Goal: Transaction & Acquisition: Purchase product/service

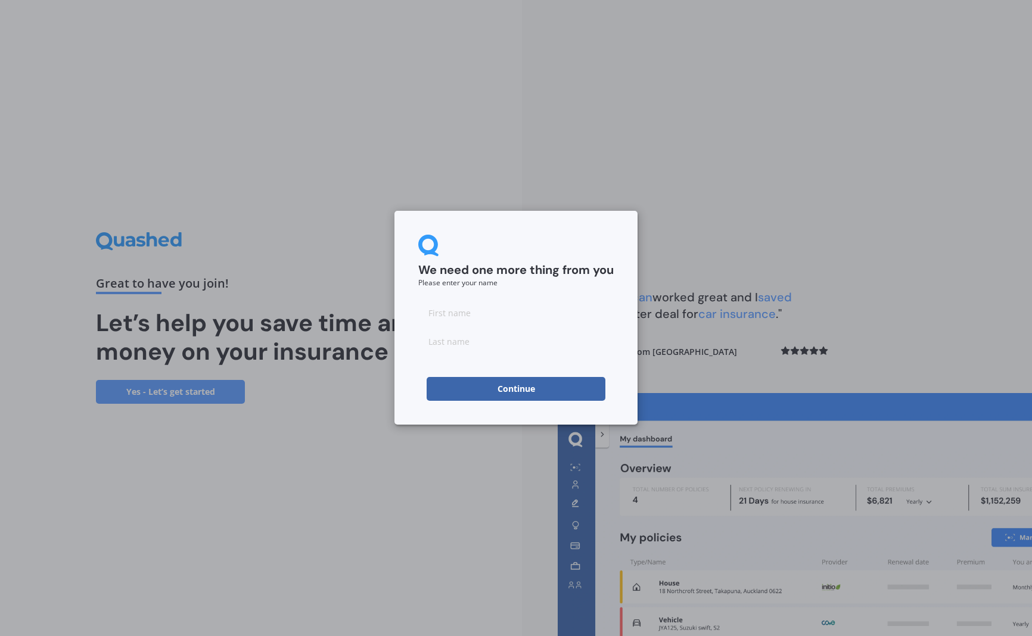
click at [470, 314] on input at bounding box center [515, 313] width 195 height 24
type input "[PERSON_NAME]"
type input "Light"
click at [536, 387] on button "Continue" at bounding box center [516, 389] width 179 height 24
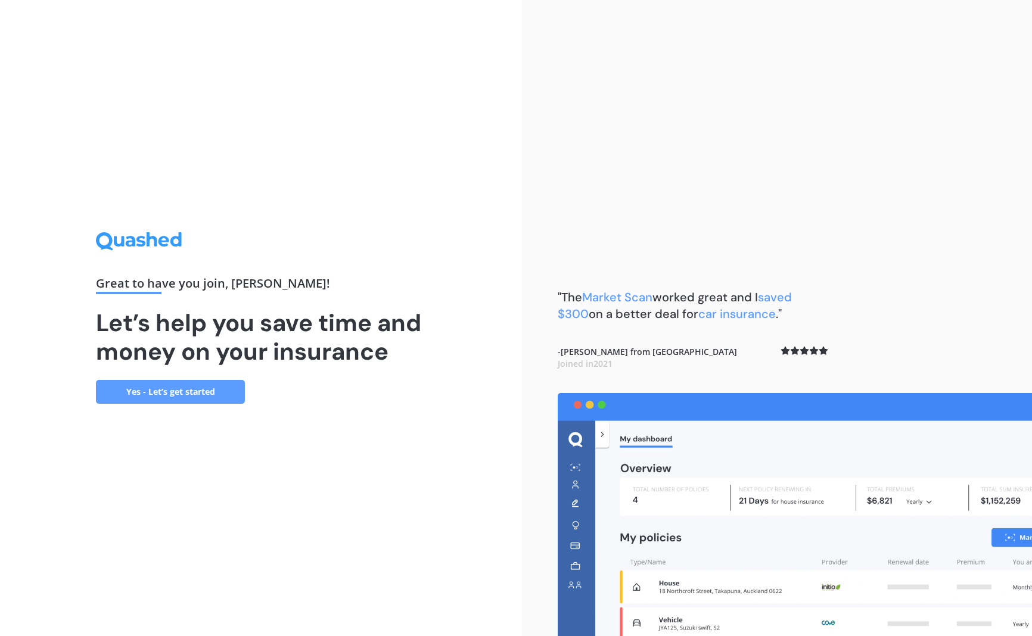
click at [212, 385] on link "Yes - Let’s get started" at bounding box center [170, 392] width 149 height 24
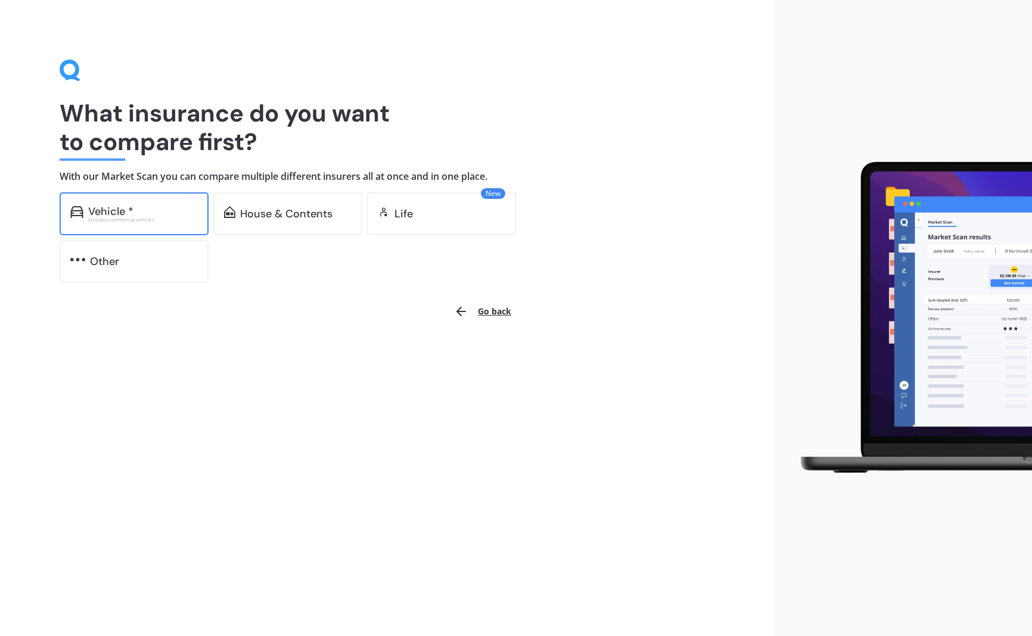
click at [144, 207] on div "Vehicle *" at bounding box center [143, 212] width 110 height 12
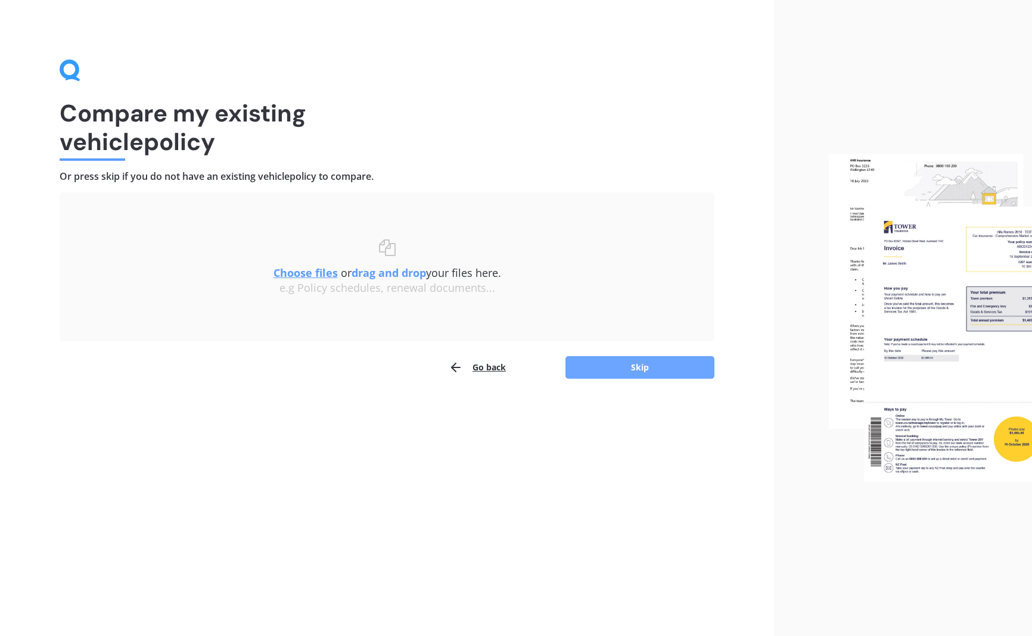
click at [581, 371] on button "Skip" at bounding box center [640, 367] width 149 height 23
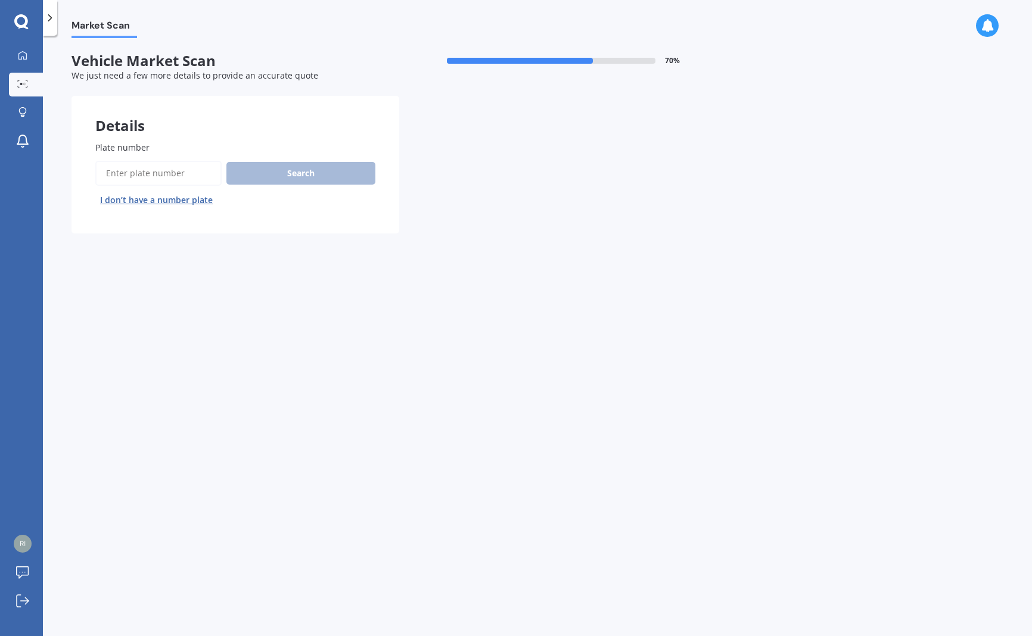
click at [123, 164] on input "Plate number" at bounding box center [158, 173] width 126 height 25
type input "QBA117"
click at [284, 175] on button "Search" at bounding box center [300, 173] width 149 height 23
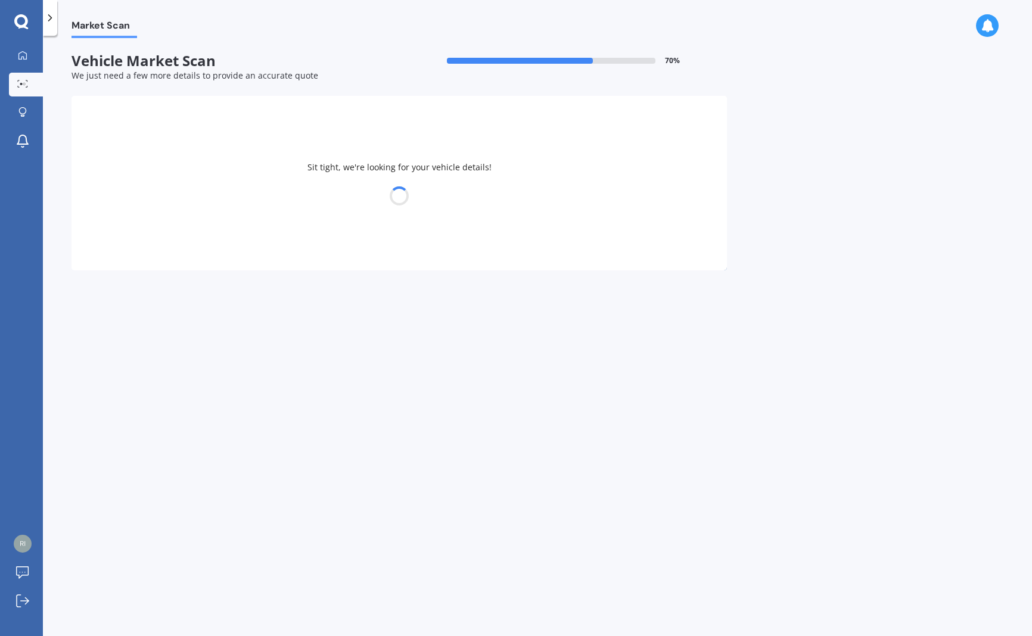
select select "SUBARU"
select select "WRX"
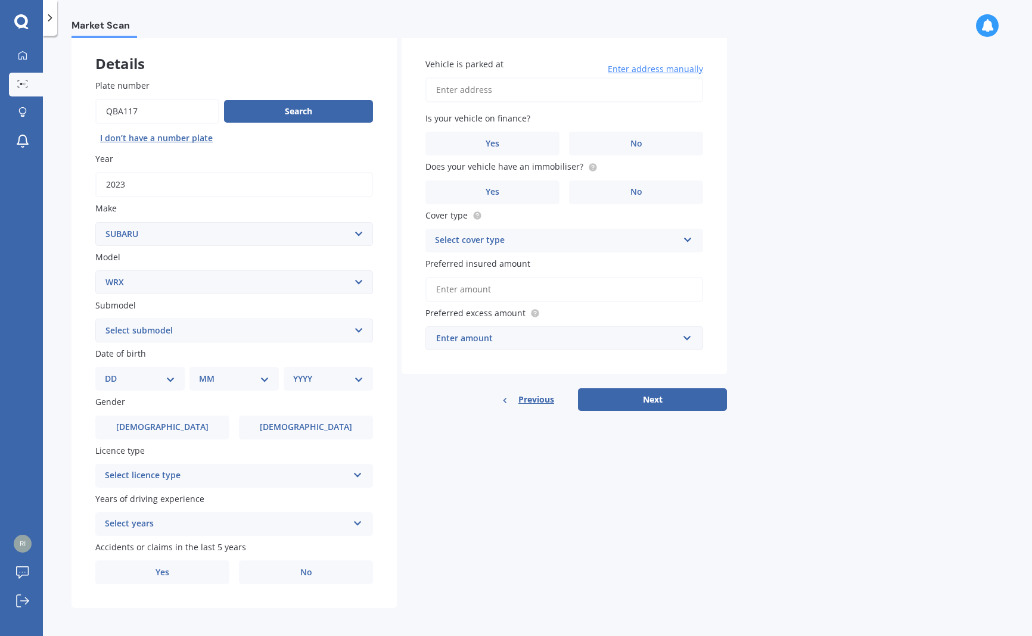
scroll to position [61, 0]
select select "13"
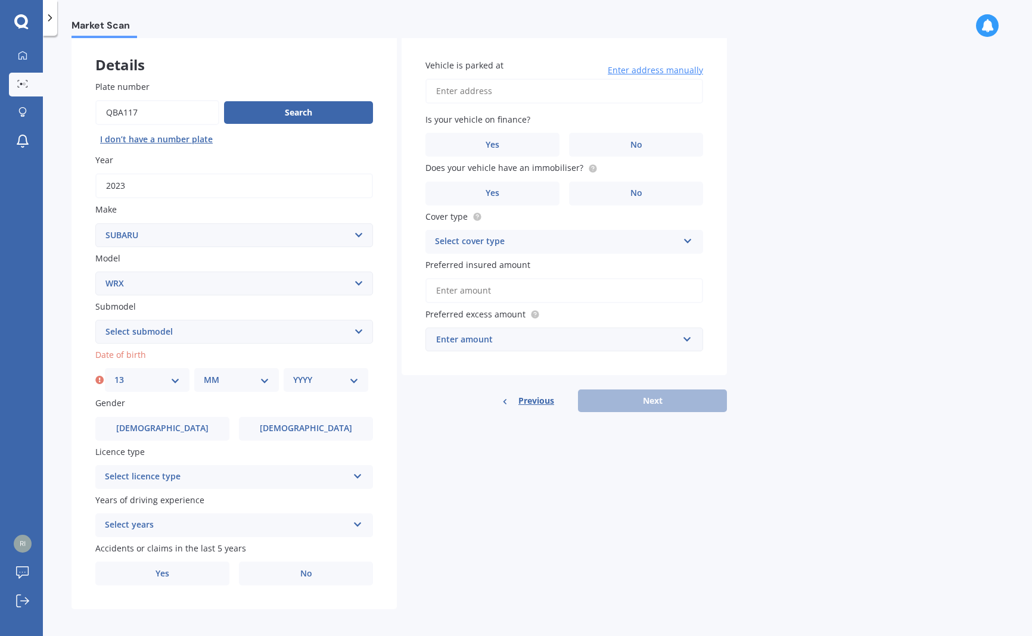
select select "07"
select select "1985"
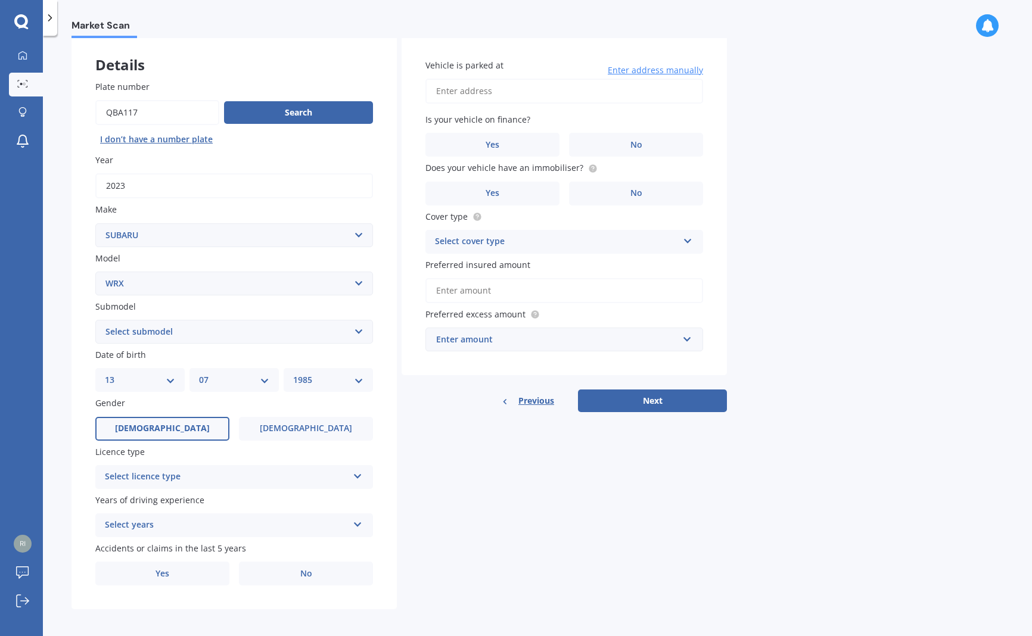
click at [189, 425] on label "[DEMOGRAPHIC_DATA]" at bounding box center [162, 429] width 134 height 24
click at [0, 0] on input "[DEMOGRAPHIC_DATA]" at bounding box center [0, 0] width 0 height 0
click at [319, 476] on div "Select licence type" at bounding box center [226, 477] width 243 height 14
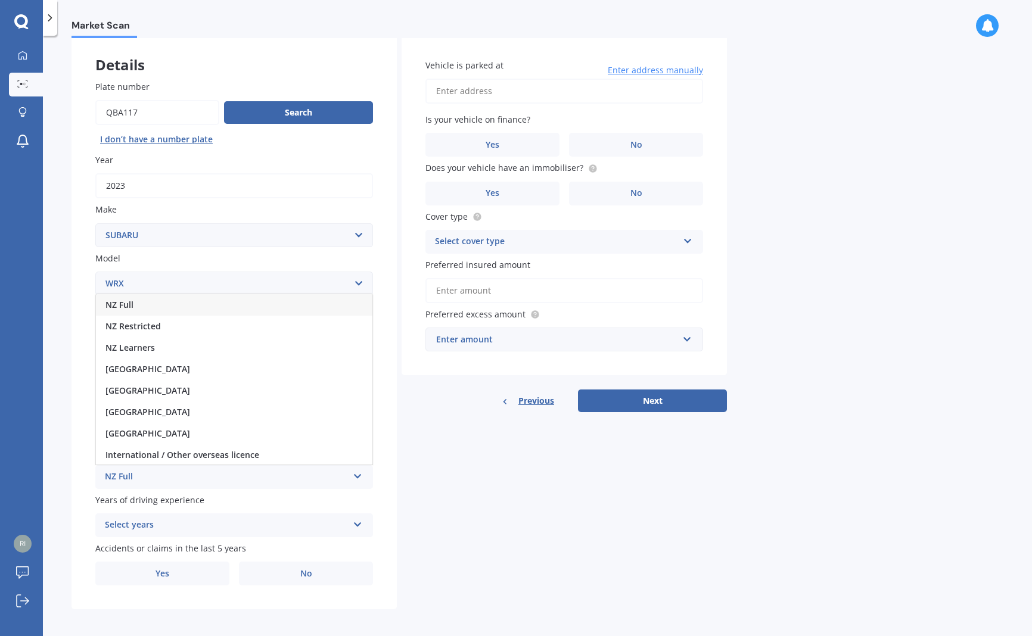
click at [185, 300] on div "NZ Full" at bounding box center [234, 304] width 276 height 21
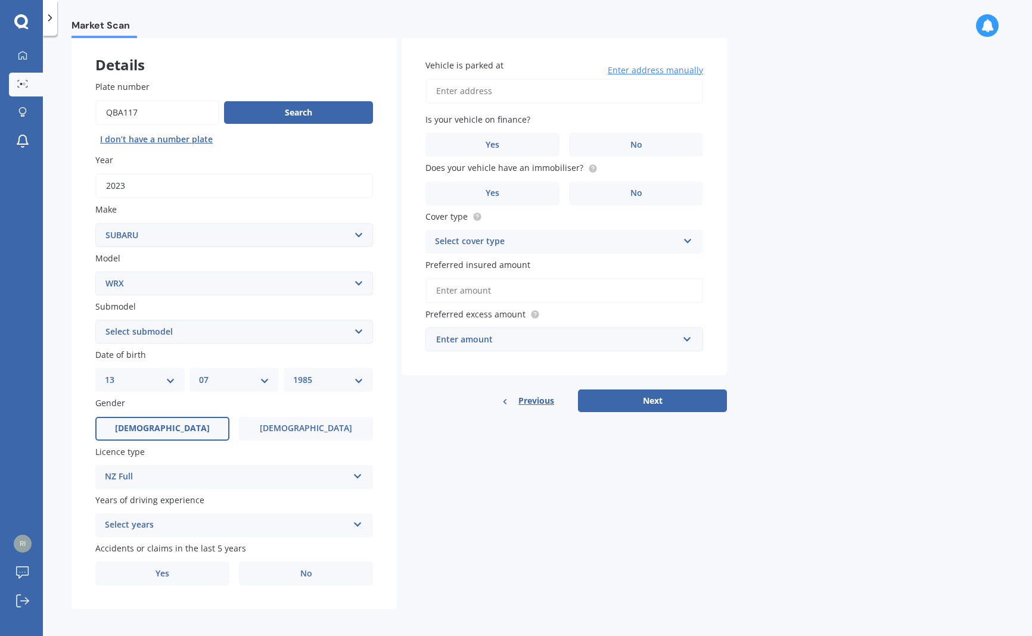
click at [324, 524] on div "Select years" at bounding box center [226, 525] width 243 height 14
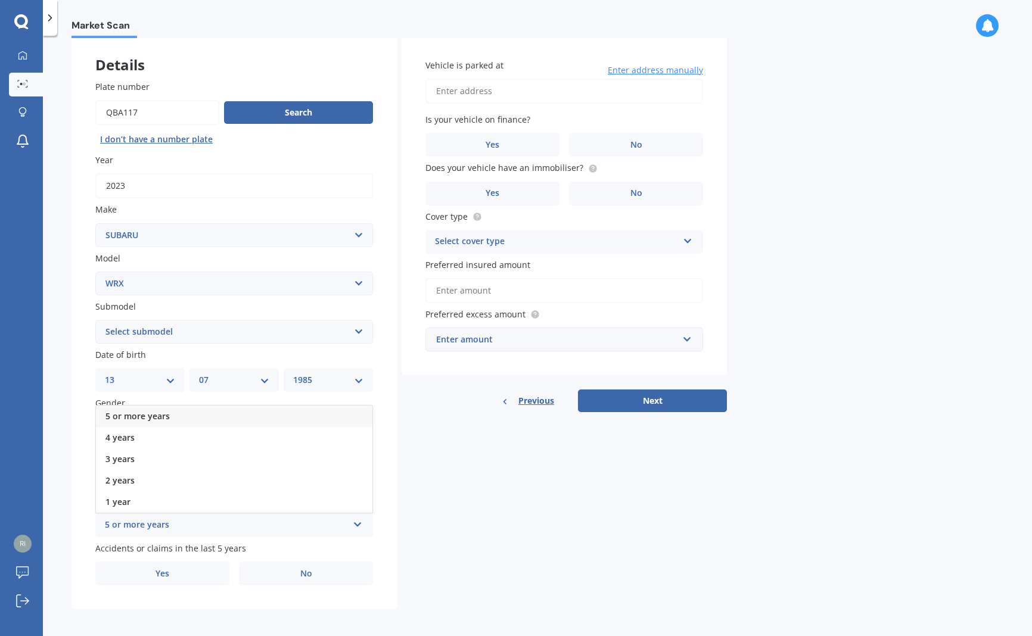
click at [217, 412] on div "5 or more years" at bounding box center [234, 416] width 276 height 21
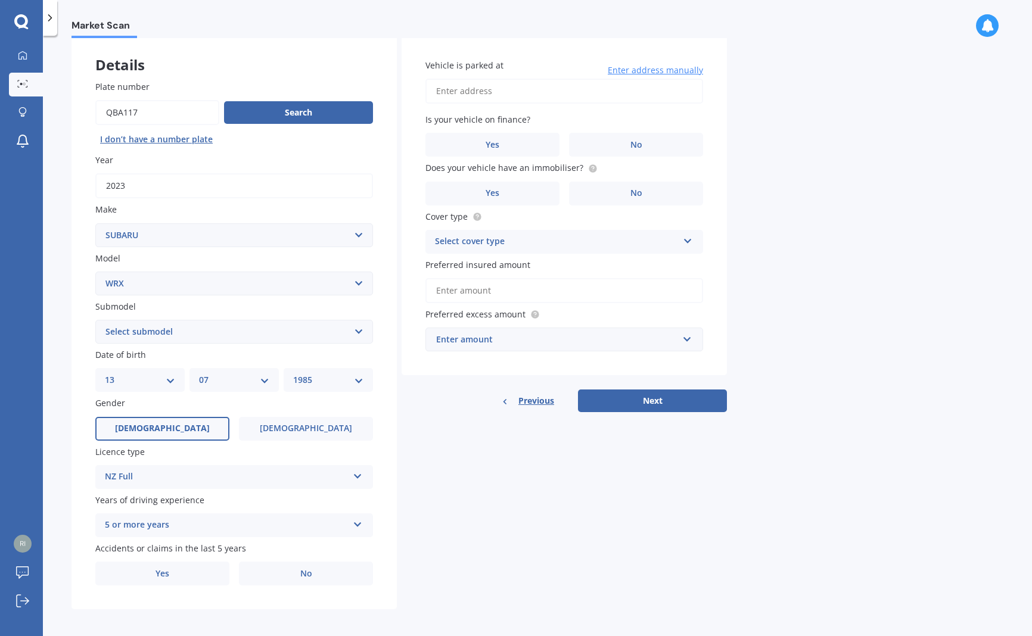
scroll to position [0, 0]
click at [197, 564] on label "Yes" at bounding box center [162, 574] width 134 height 24
click at [0, 0] on input "Yes" at bounding box center [0, 0] width 0 height 0
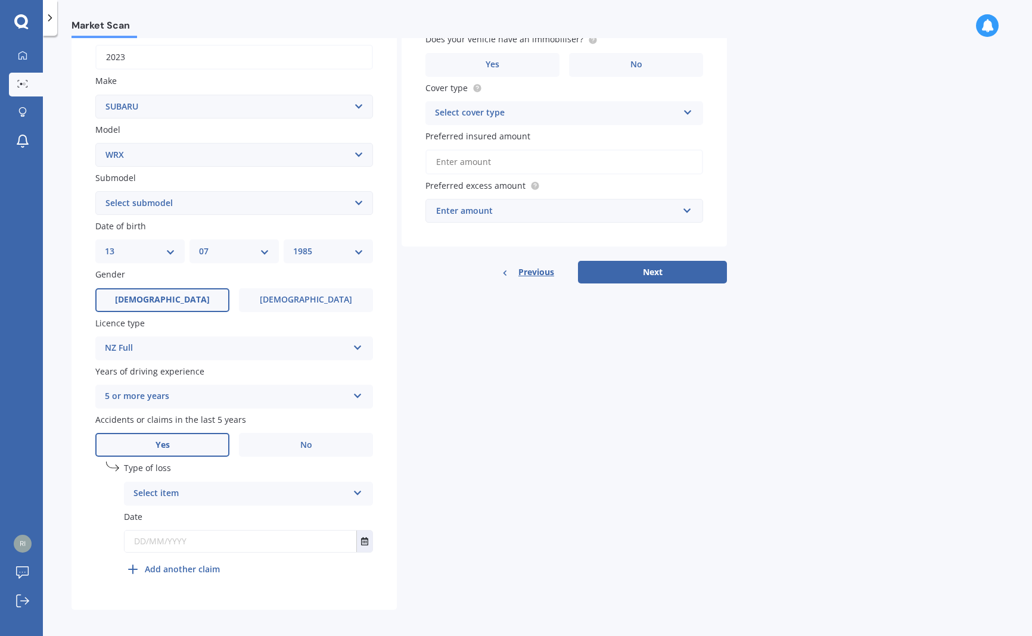
scroll to position [189, 0]
click at [361, 487] on icon at bounding box center [358, 491] width 10 height 8
click at [327, 533] on div "Not at fault accident" at bounding box center [249, 539] width 248 height 21
click at [176, 539] on input "text" at bounding box center [241, 542] width 232 height 21
click at [364, 538] on icon "Select date" at bounding box center [364, 542] width 7 height 8
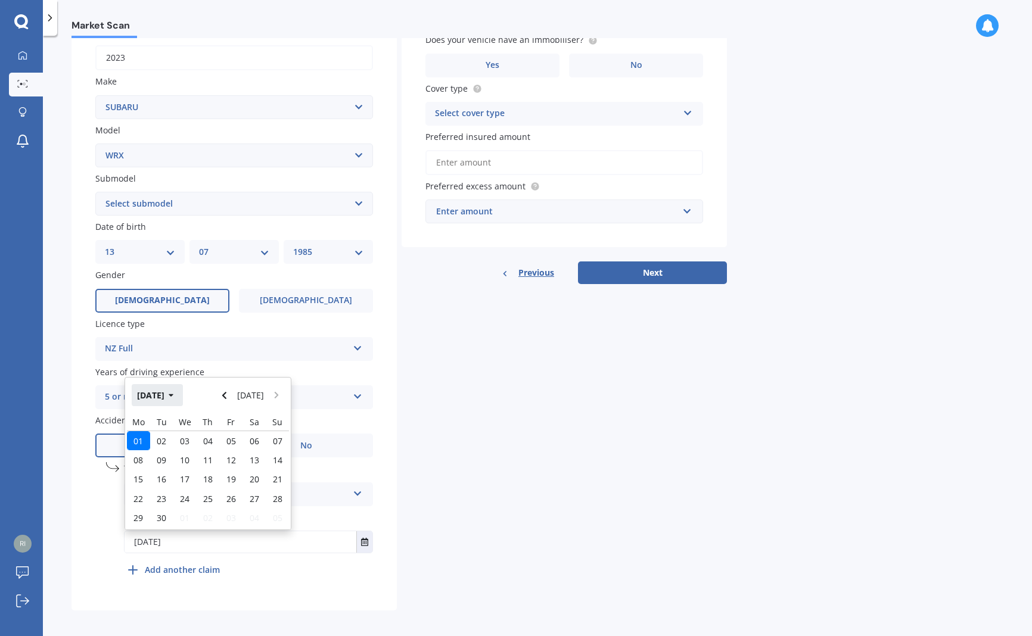
click at [176, 391] on button "[DATE]" at bounding box center [157, 394] width 51 height 21
click at [165, 392] on icon "button" at bounding box center [162, 396] width 5 height 8
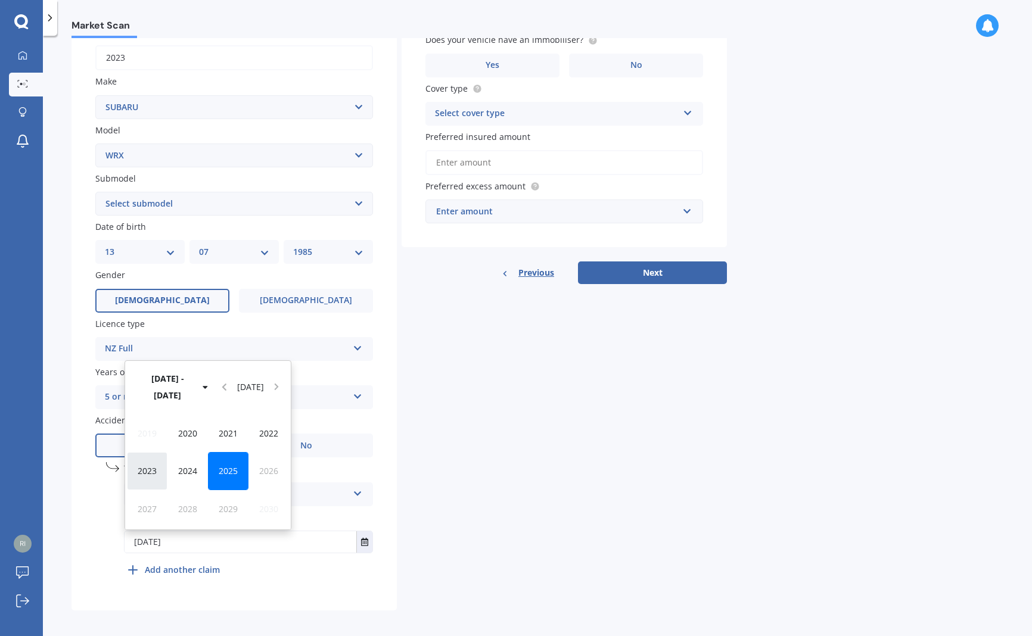
click at [150, 465] on span "2023" at bounding box center [147, 470] width 19 height 11
click at [231, 465] on span "[DATE]" at bounding box center [228, 470] width 27 height 11
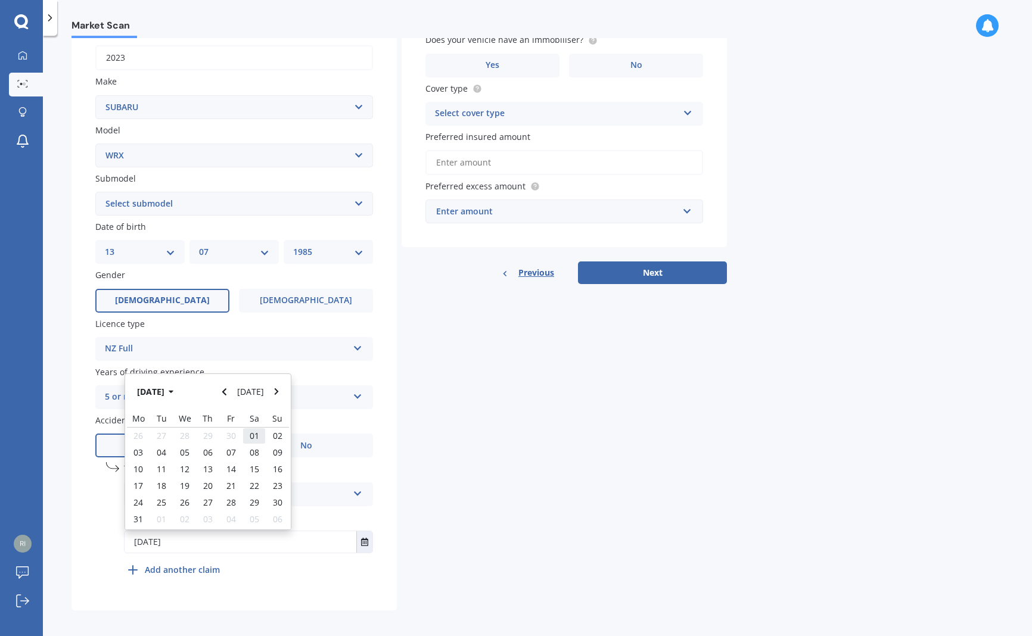
click at [250, 430] on span "01" at bounding box center [255, 435] width 10 height 11
type input "[DATE]"
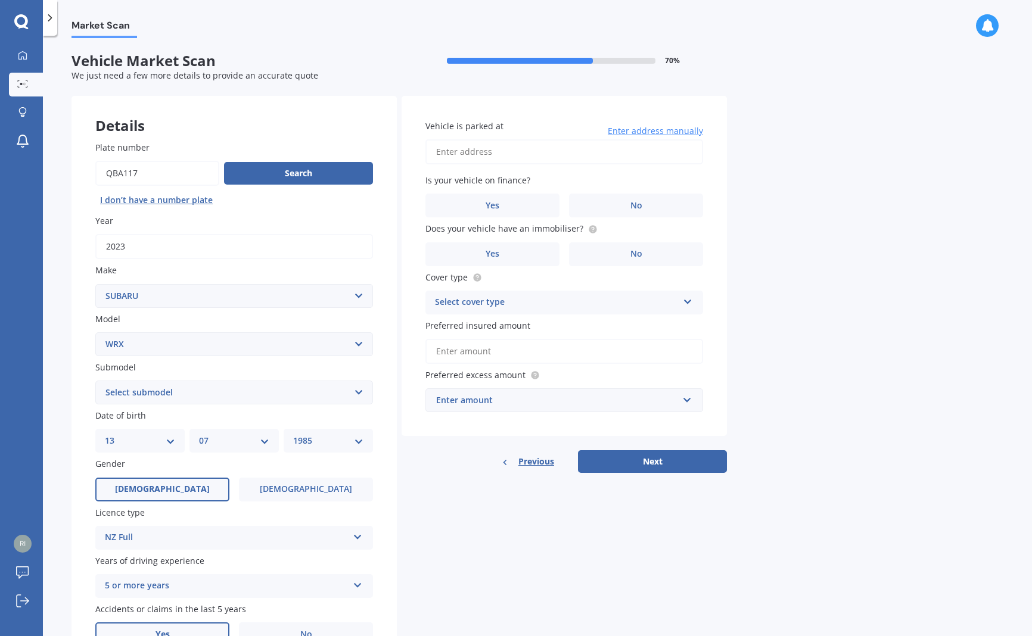
scroll to position [0, 0]
type input "[STREET_ADDRESS]"
click at [622, 197] on label "No" at bounding box center [636, 206] width 134 height 24
click at [0, 0] on input "No" at bounding box center [0, 0] width 0 height 0
click at [620, 250] on label "No" at bounding box center [636, 255] width 134 height 24
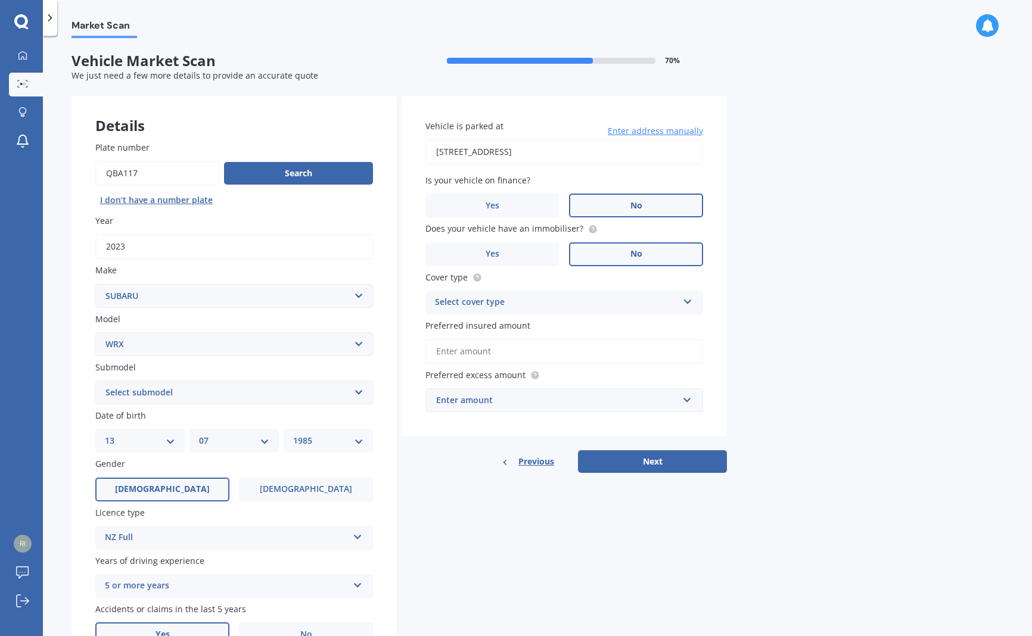
click at [0, 0] on input "No" at bounding box center [0, 0] width 0 height 0
click at [686, 299] on icon at bounding box center [688, 300] width 10 height 8
click at [649, 324] on div "Comprehensive" at bounding box center [564, 325] width 276 height 21
click at [483, 354] on input "Preferred insured amount" at bounding box center [564, 351] width 278 height 25
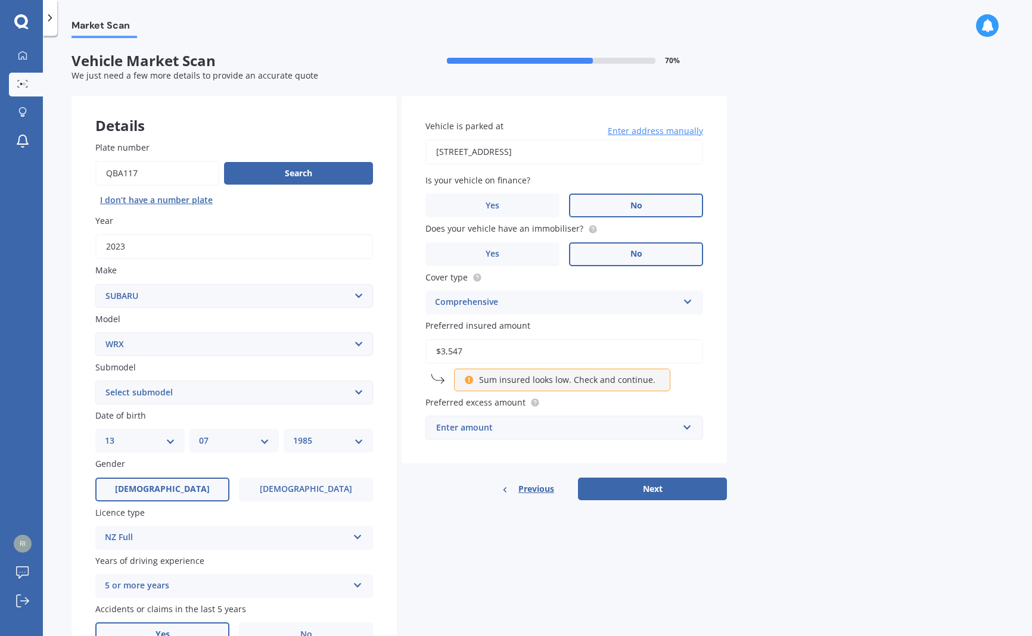
type input "$35,475"
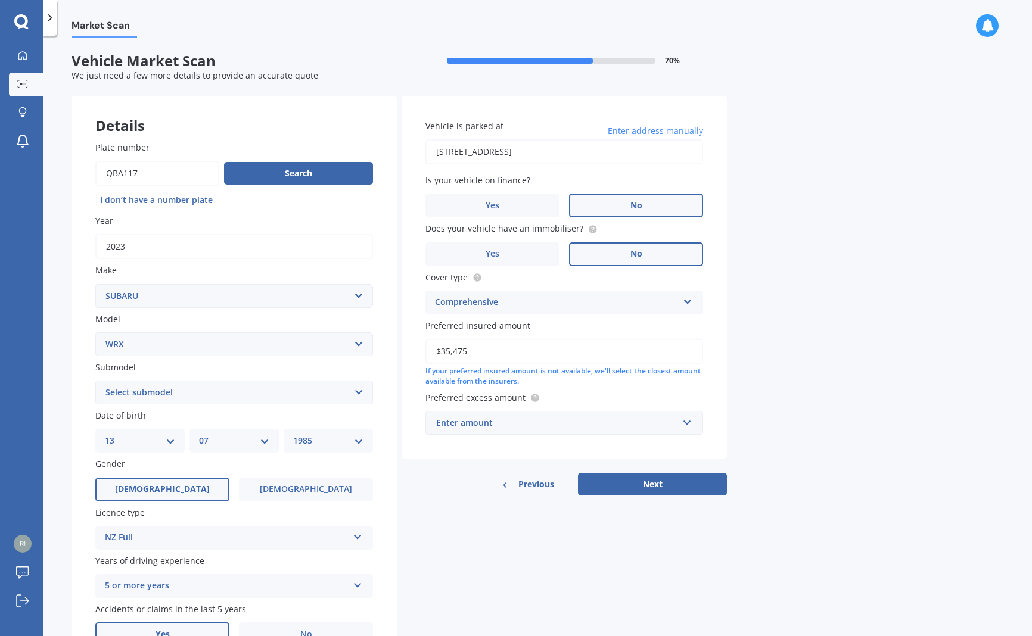
click at [668, 417] on div "Enter amount" at bounding box center [557, 423] width 242 height 13
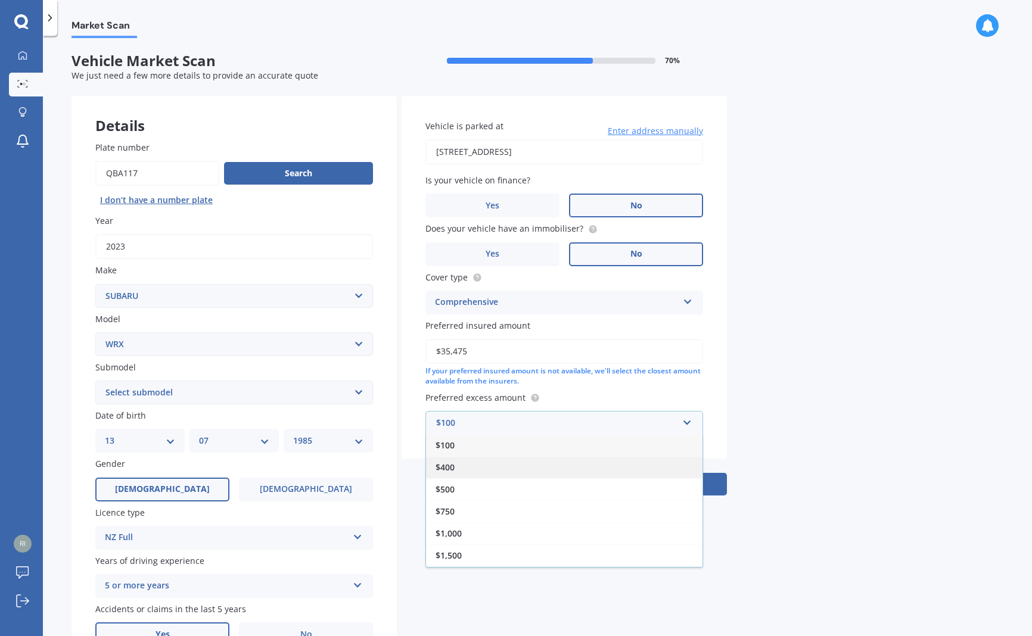
click at [598, 466] on div "$400" at bounding box center [564, 467] width 276 height 22
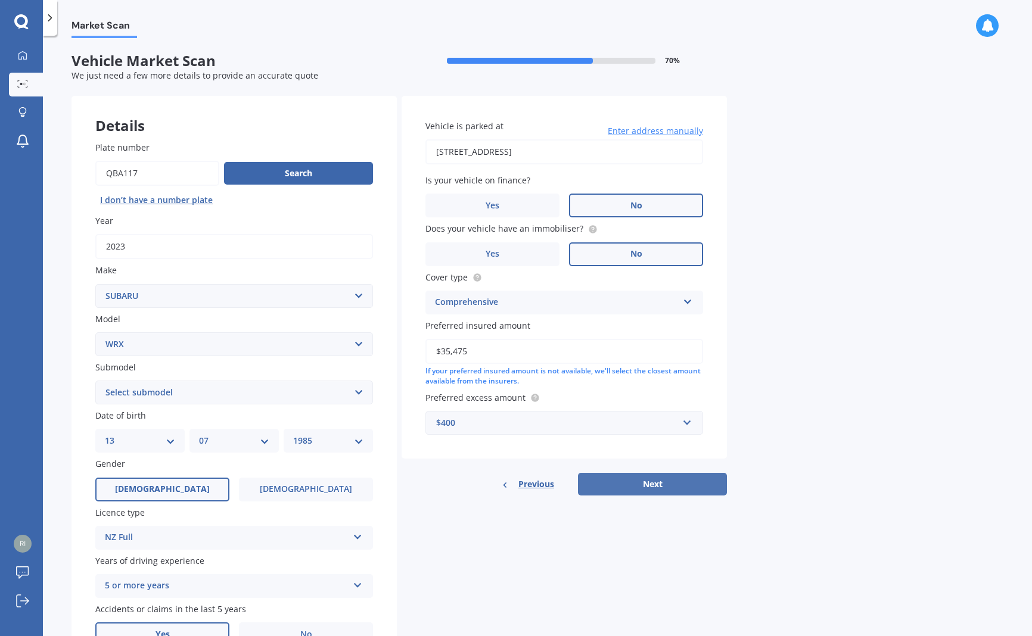
click at [663, 480] on button "Next" at bounding box center [652, 484] width 149 height 23
select select "S4"
click at [660, 481] on button "Next" at bounding box center [652, 484] width 149 height 23
select select "13"
select select "07"
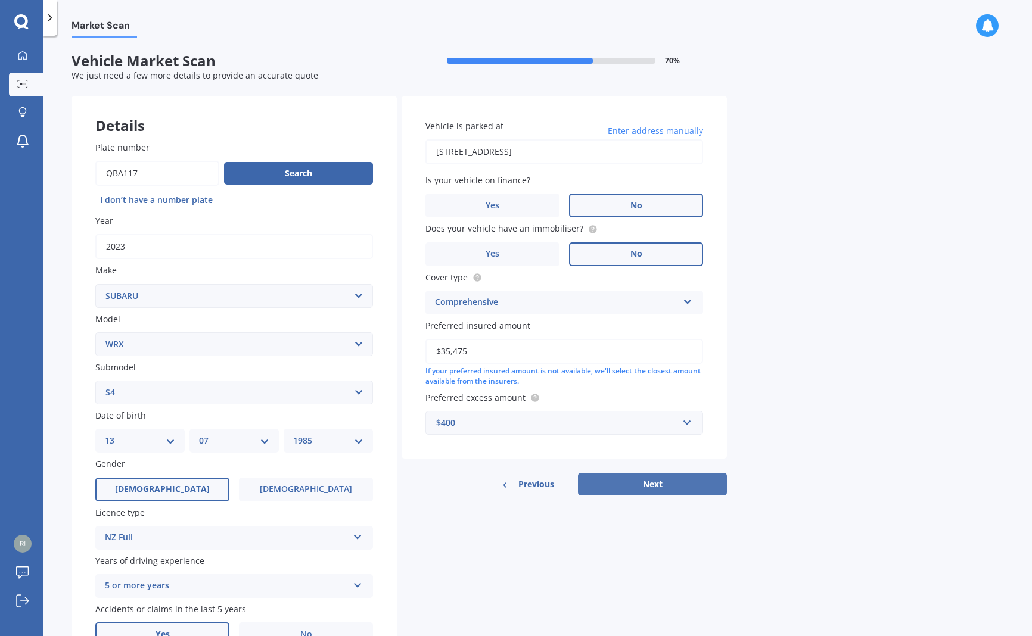
select select "1985"
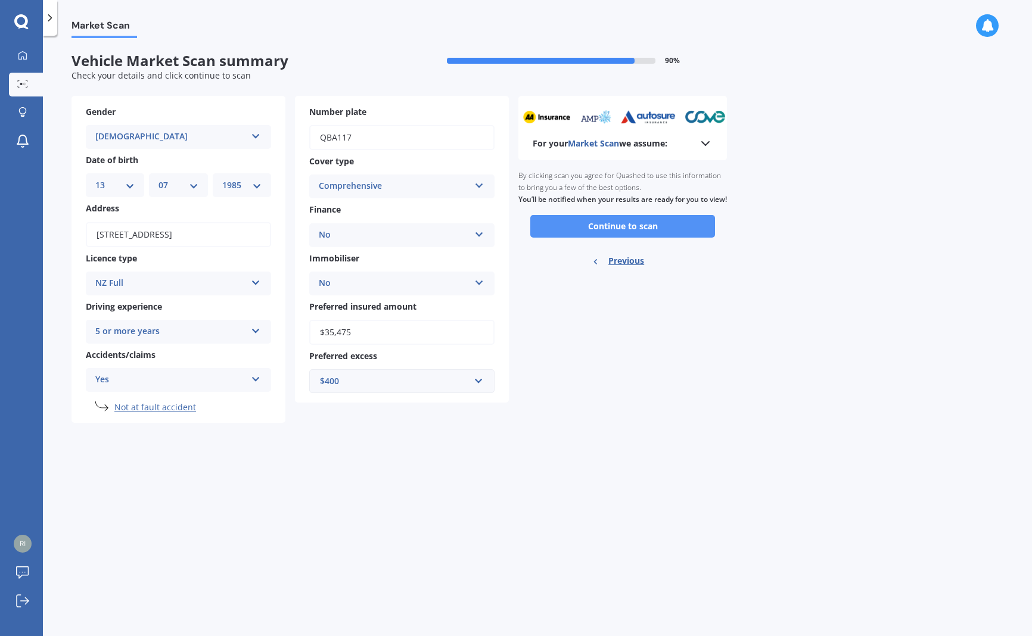
click at [661, 233] on button "Continue to scan" at bounding box center [622, 226] width 185 height 23
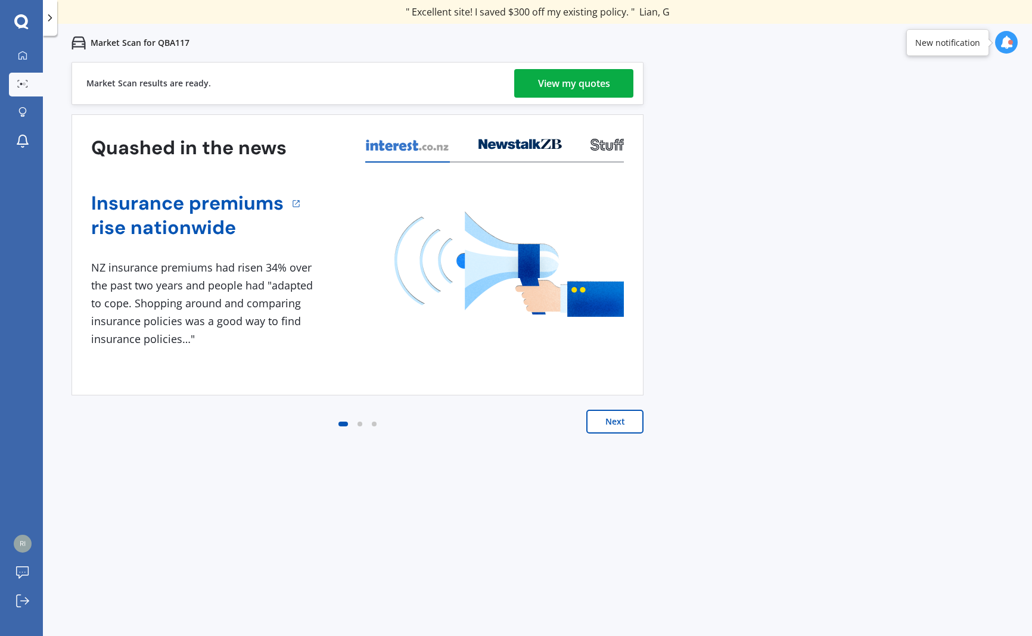
click at [594, 87] on div "View my quotes" at bounding box center [574, 83] width 72 height 29
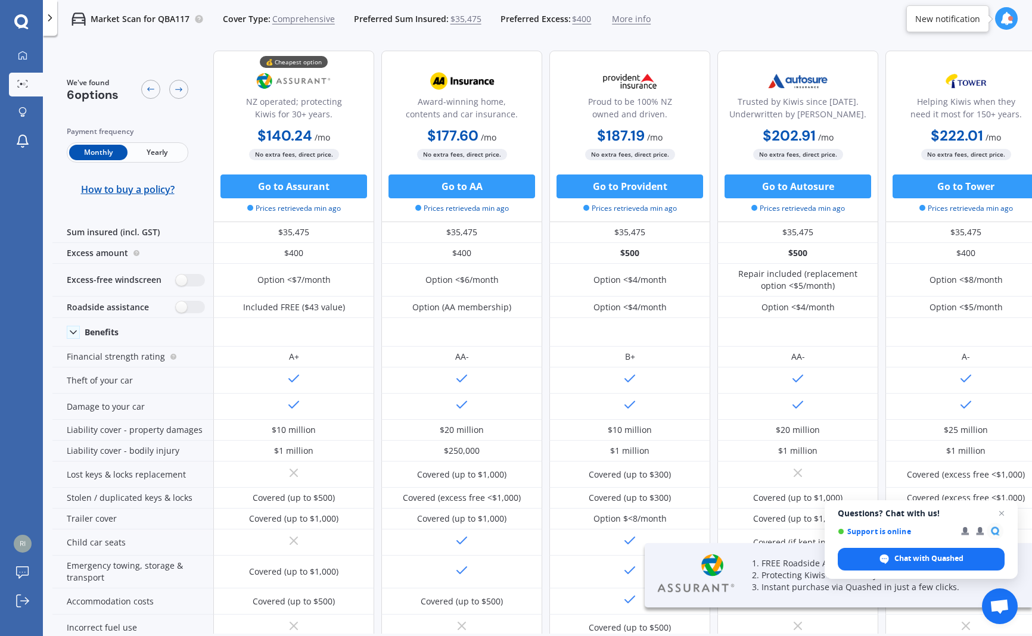
click at [157, 147] on span "Yearly" at bounding box center [157, 152] width 58 height 15
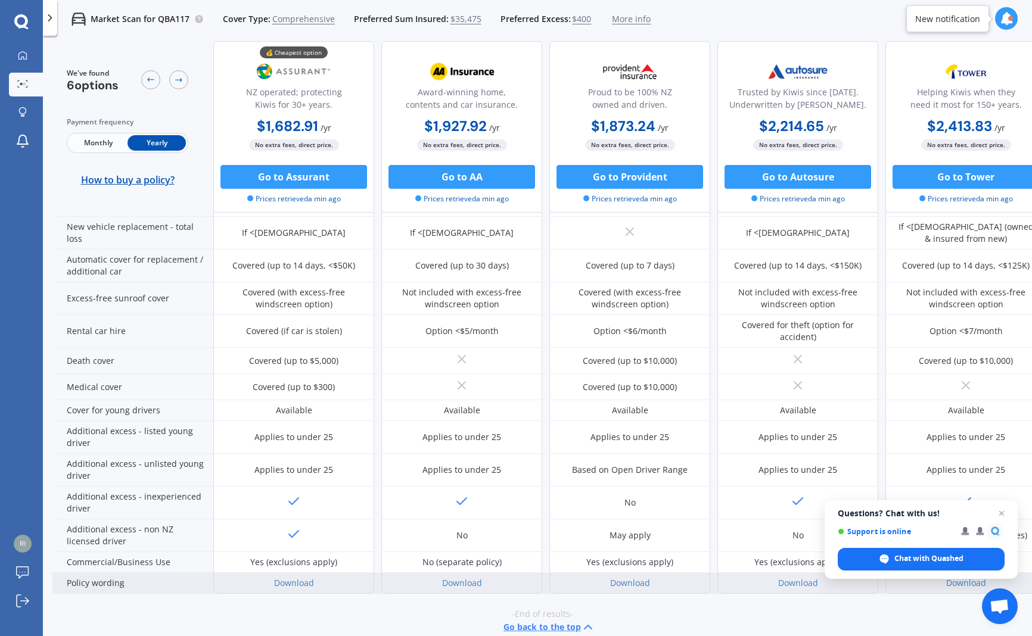
scroll to position [424, 0]
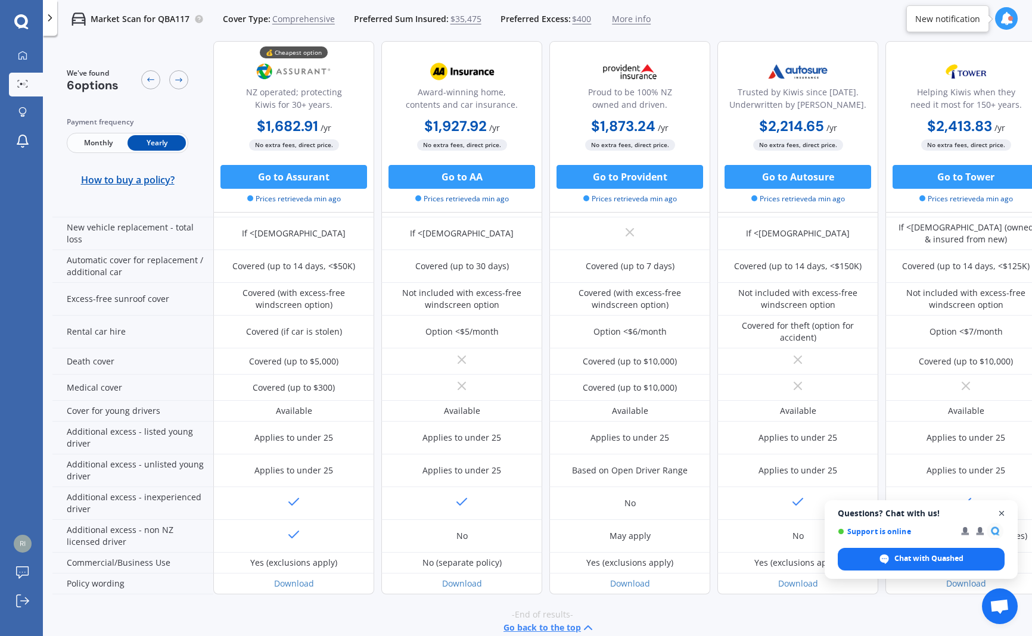
click at [1002, 512] on span "Close chat" at bounding box center [1002, 514] width 15 height 15
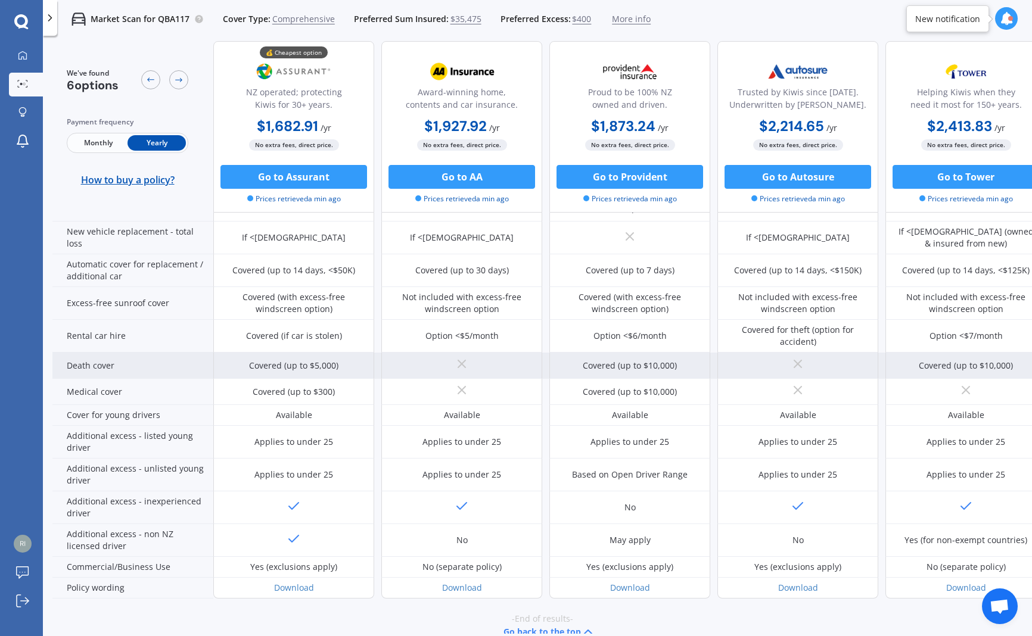
scroll to position [420, 0]
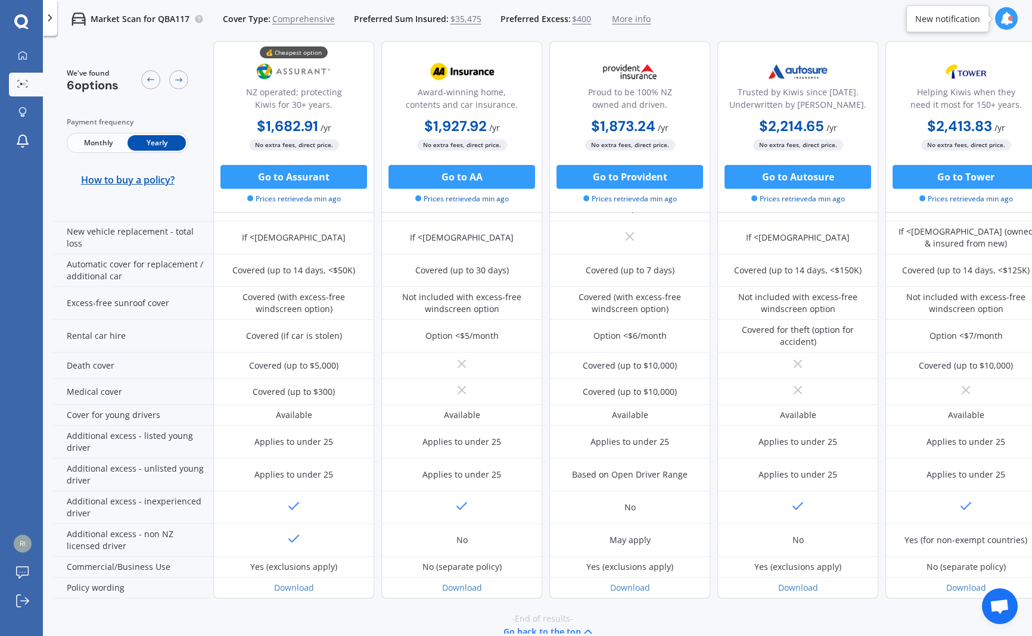
click at [99, 142] on span "Monthly" at bounding box center [98, 142] width 58 height 15
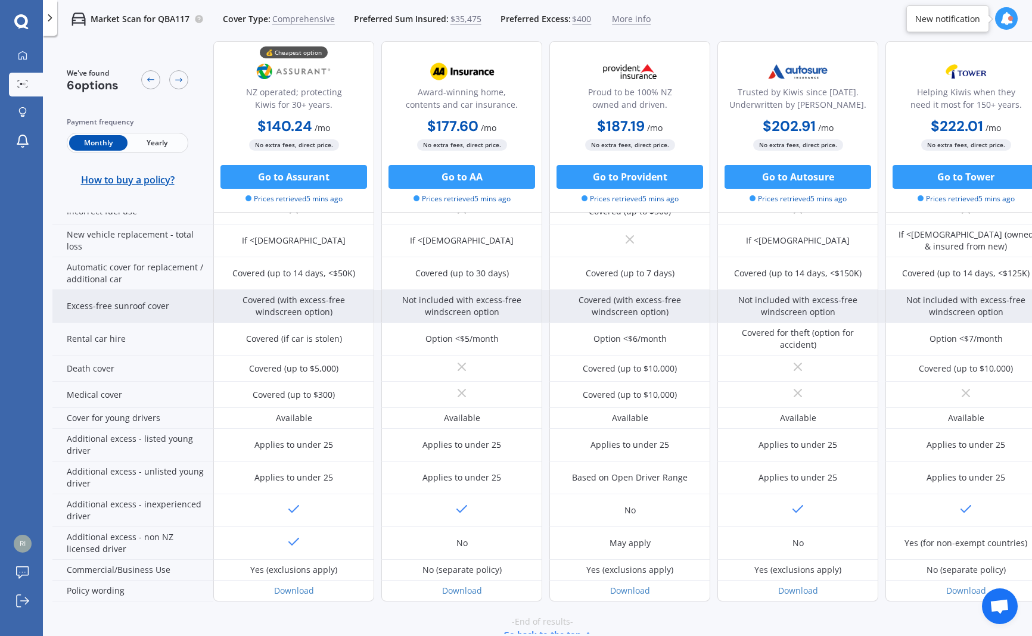
scroll to position [417, 0]
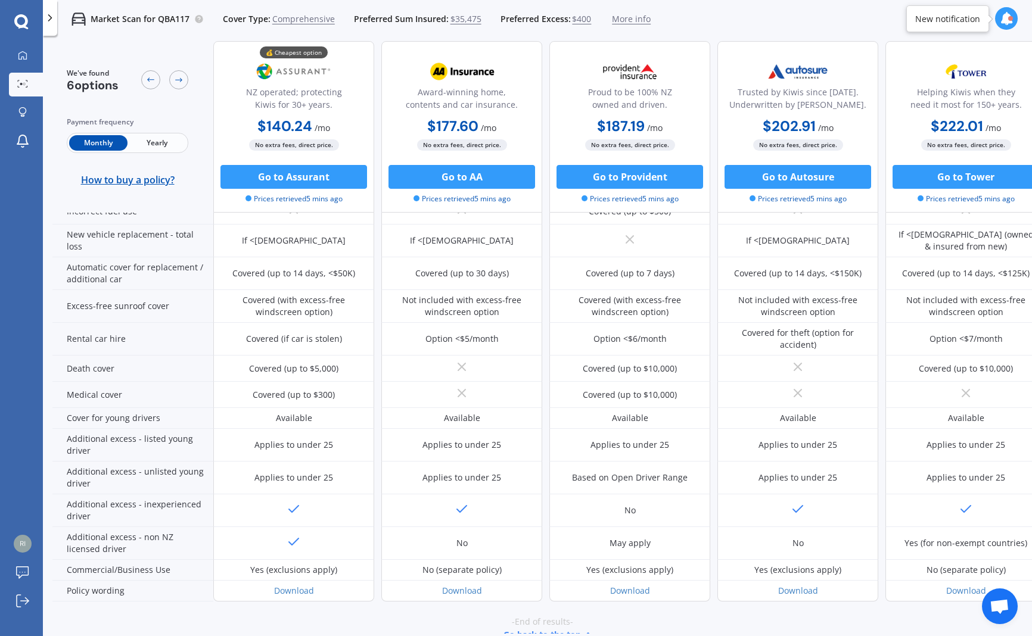
click at [295, 71] on img at bounding box center [293, 72] width 79 height 30
click at [52, 18] on icon at bounding box center [50, 18] width 12 height 12
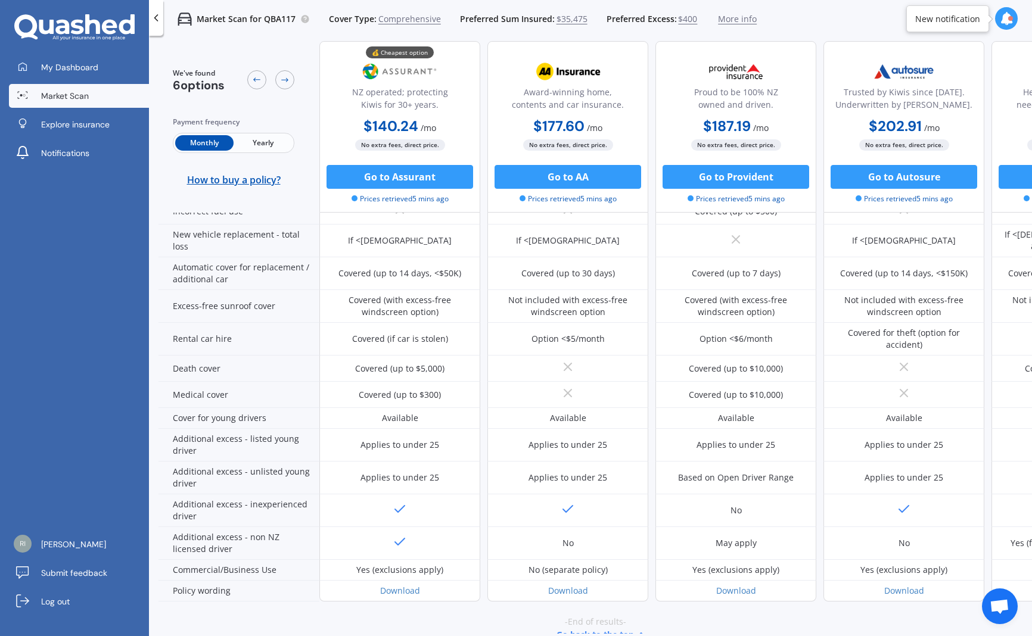
click at [269, 21] on p "Market Scan for QBA117" at bounding box center [246, 19] width 99 height 12
click at [229, 22] on p "Market Scan for QBA117" at bounding box center [246, 19] width 99 height 12
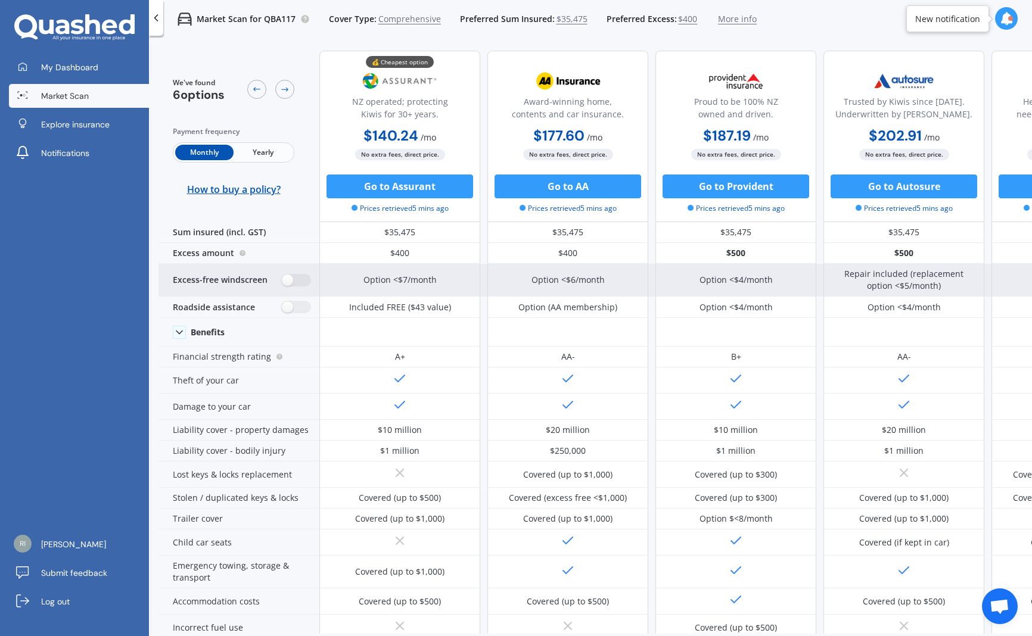
scroll to position [0, 0]
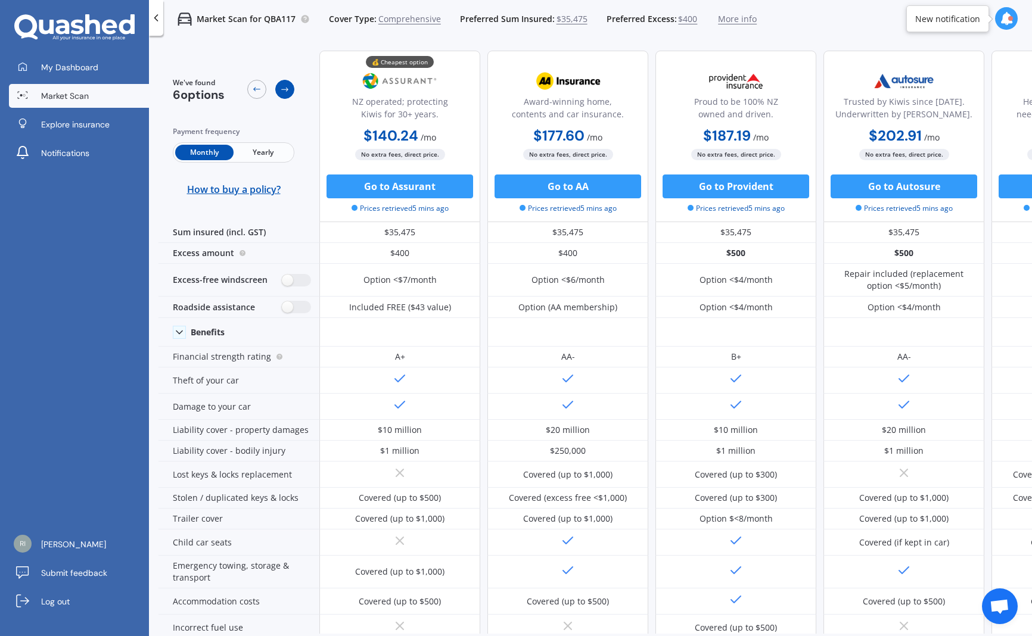
click at [287, 91] on icon at bounding box center [284, 90] width 7 height 4
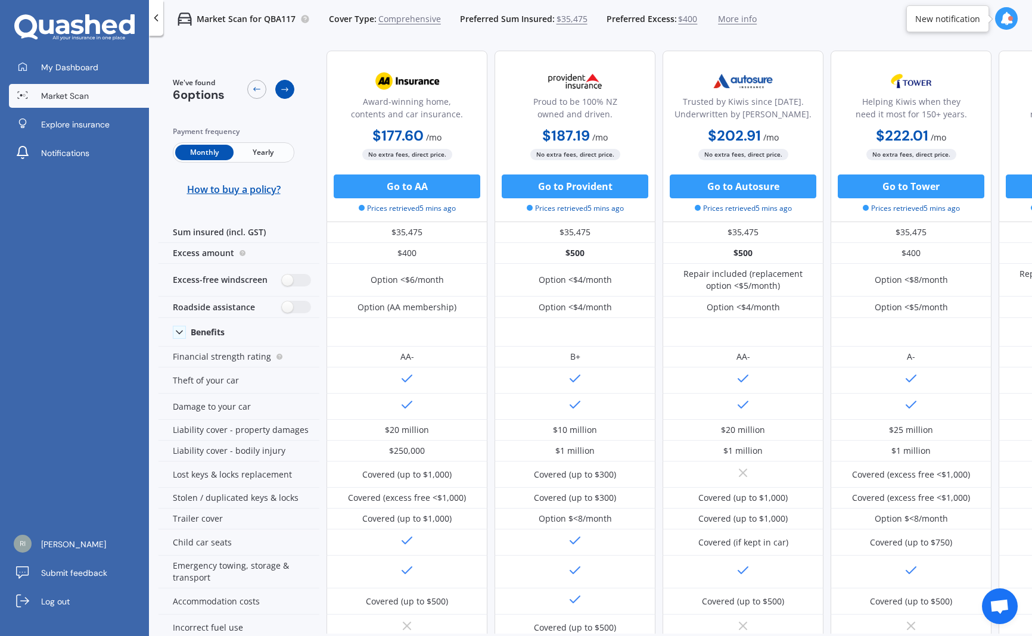
click at [287, 91] on icon at bounding box center [284, 90] width 7 height 4
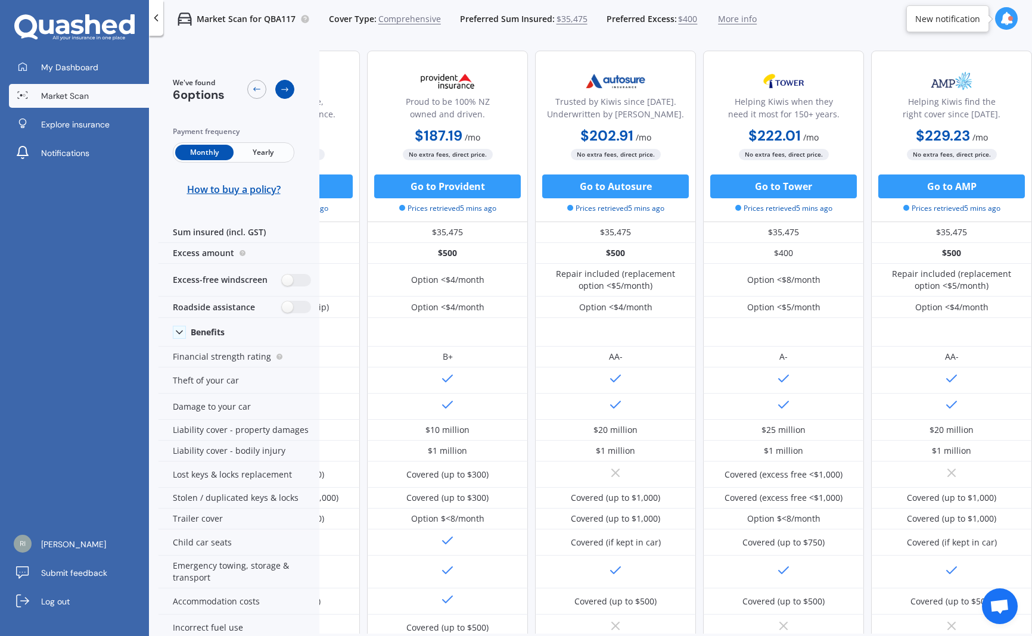
click at [287, 91] on icon at bounding box center [284, 90] width 7 height 4
click at [254, 92] on icon at bounding box center [257, 90] width 10 height 10
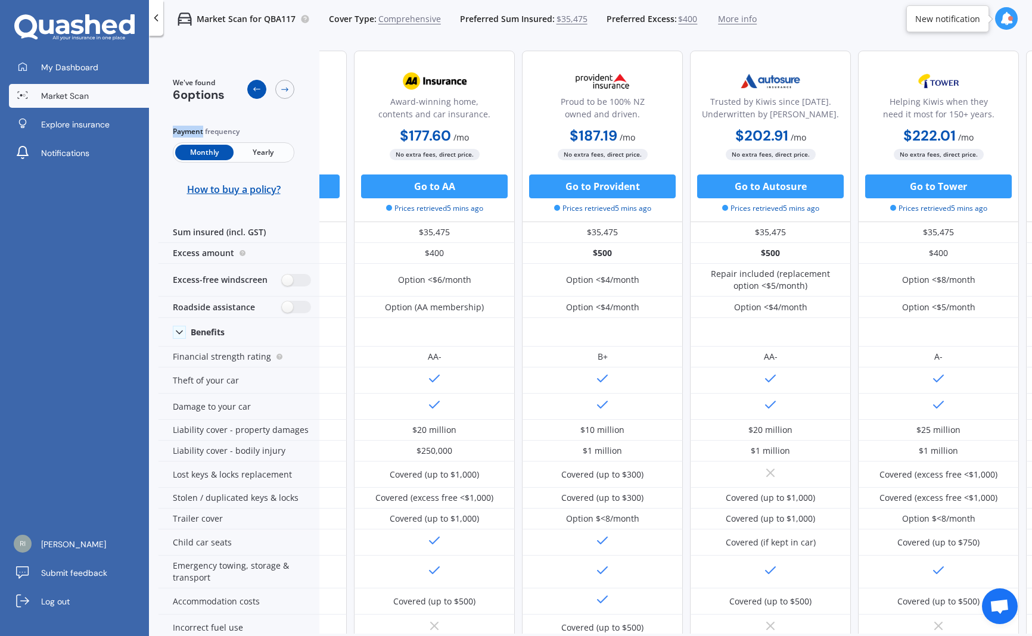
click at [254, 92] on icon at bounding box center [257, 90] width 10 height 10
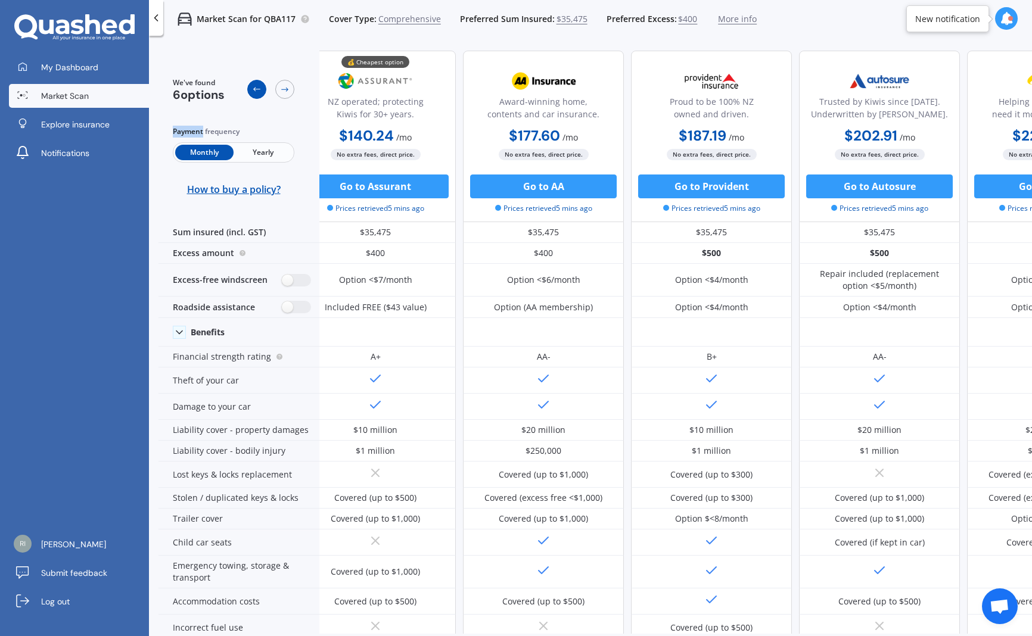
scroll to position [0, 0]
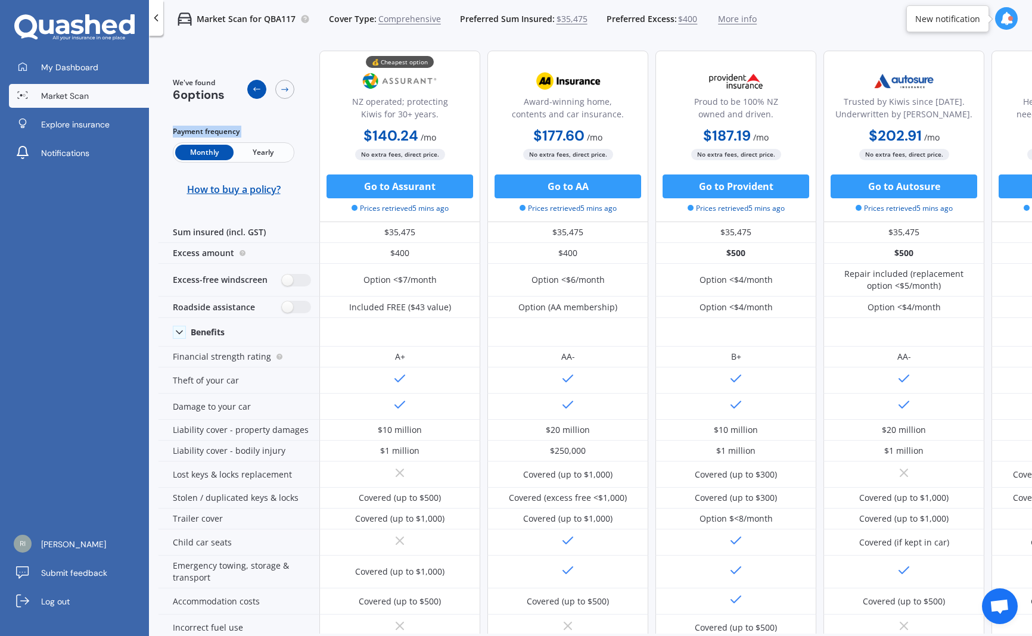
click at [254, 92] on icon at bounding box center [257, 90] width 10 height 10
click at [90, 62] on span "My Dashboard" at bounding box center [69, 67] width 57 height 12
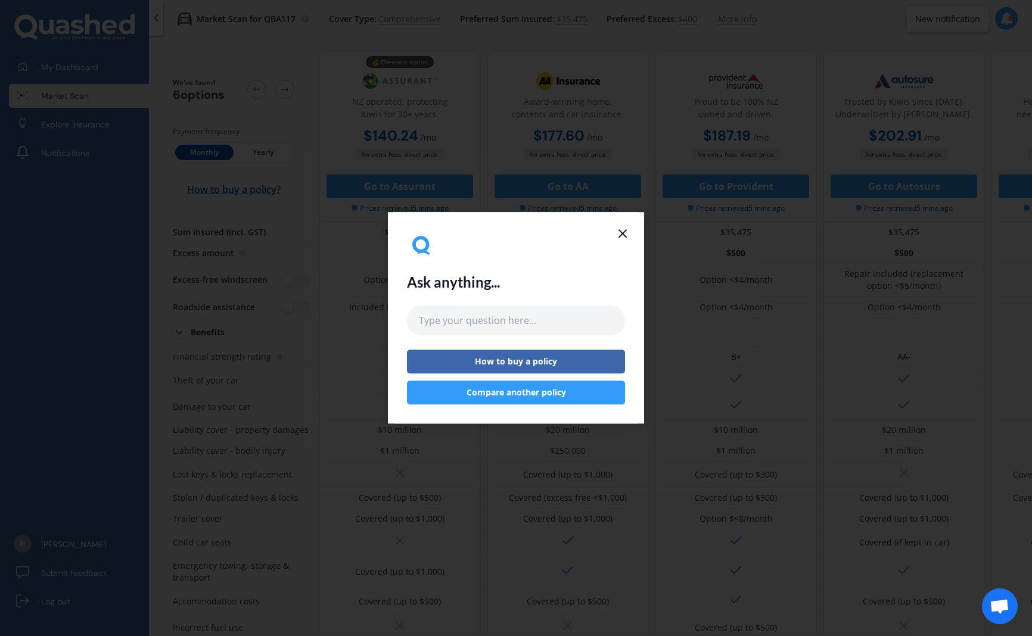
click at [623, 231] on icon at bounding box center [623, 233] width 14 height 14
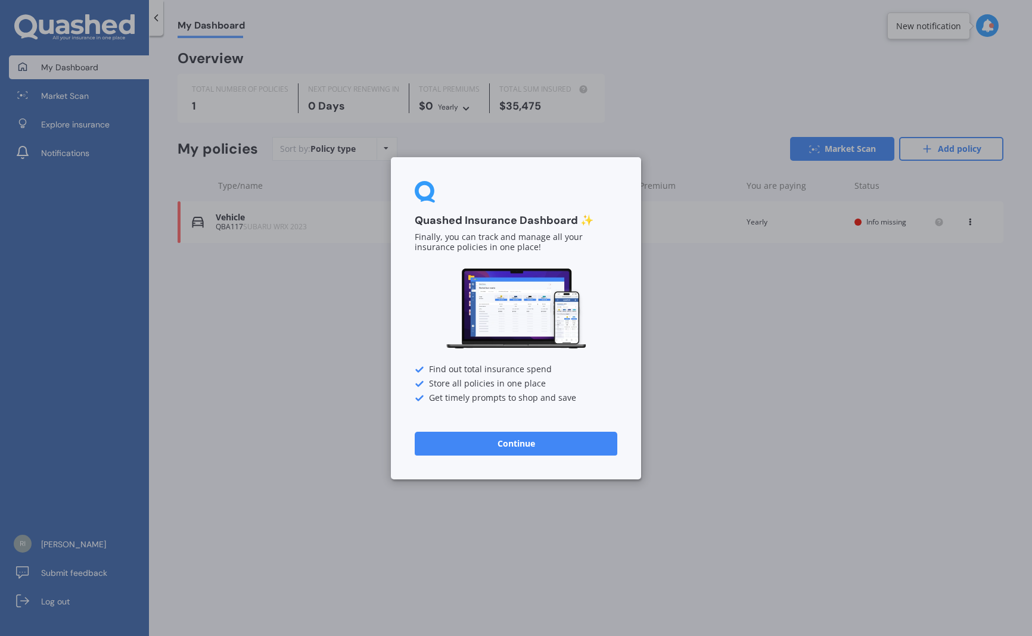
click at [610, 446] on button "Continue" at bounding box center [516, 443] width 203 height 24
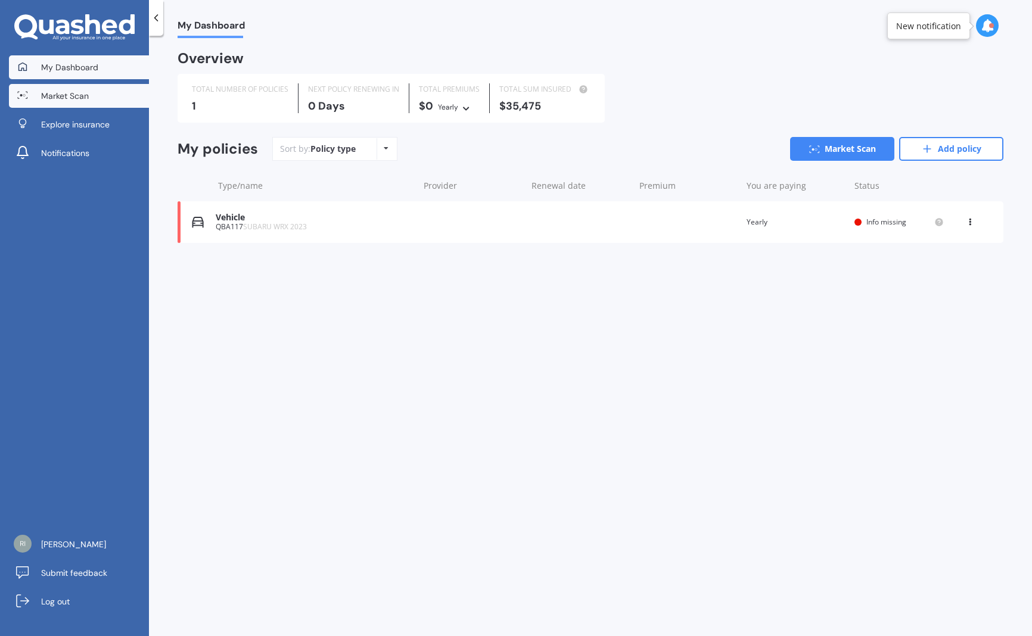
click at [61, 95] on span "Market Scan" at bounding box center [65, 96] width 48 height 12
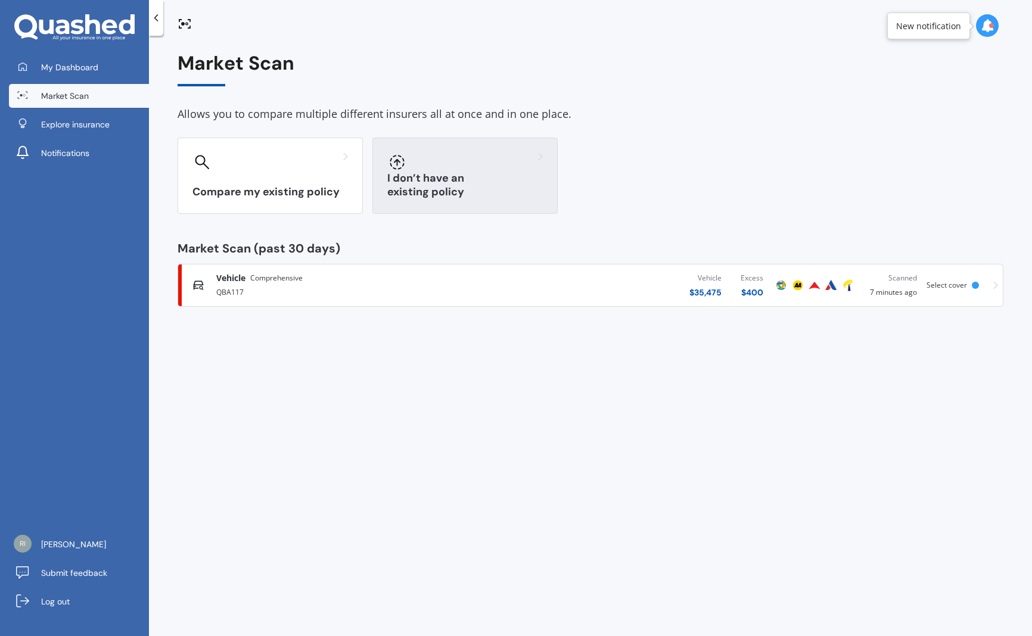
click at [479, 172] on div "I don’t have an existing policy" at bounding box center [464, 176] width 185 height 76
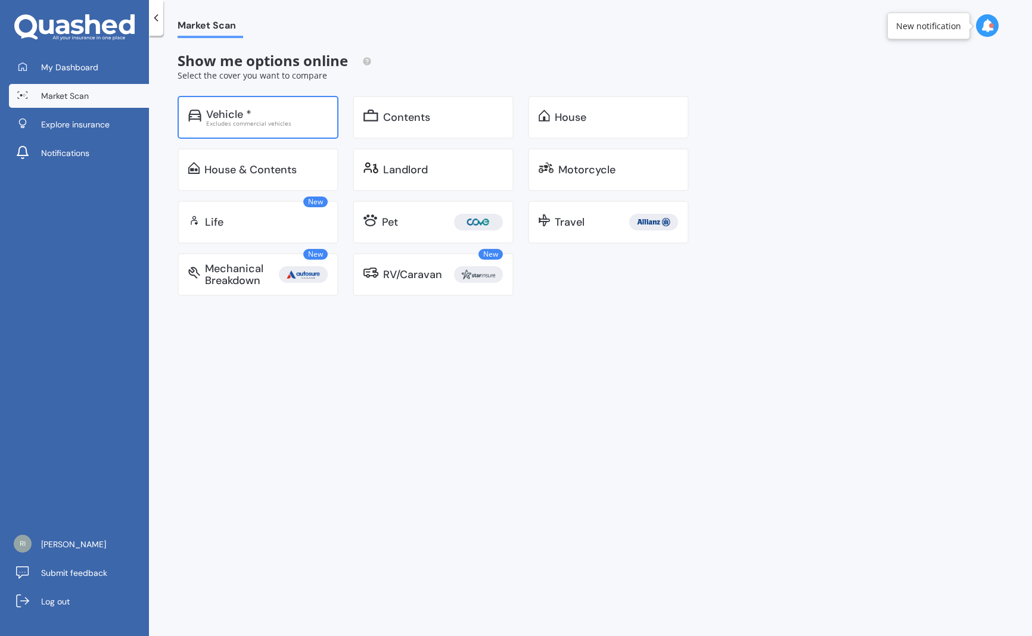
click at [299, 117] on div "Vehicle *" at bounding box center [267, 114] width 122 height 12
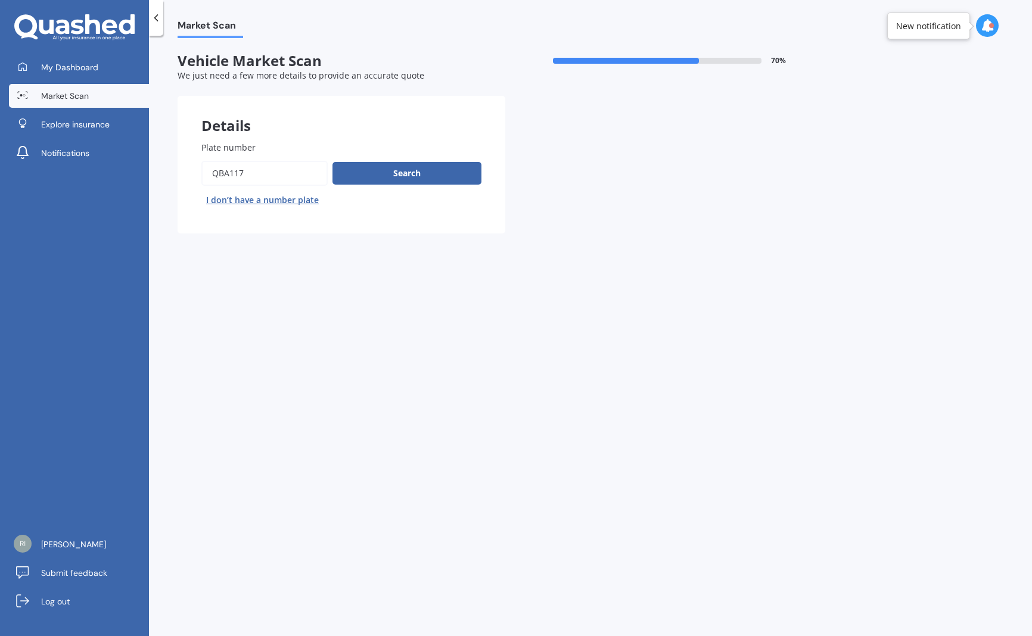
drag, startPoint x: 253, startPoint y: 170, endPoint x: 180, endPoint y: 173, distance: 73.3
click at [179, 173] on div "Plate number Search I don’t have a number plate" at bounding box center [342, 175] width 328 height 116
type input "KFN659"
click at [432, 175] on button "Search" at bounding box center [407, 173] width 149 height 23
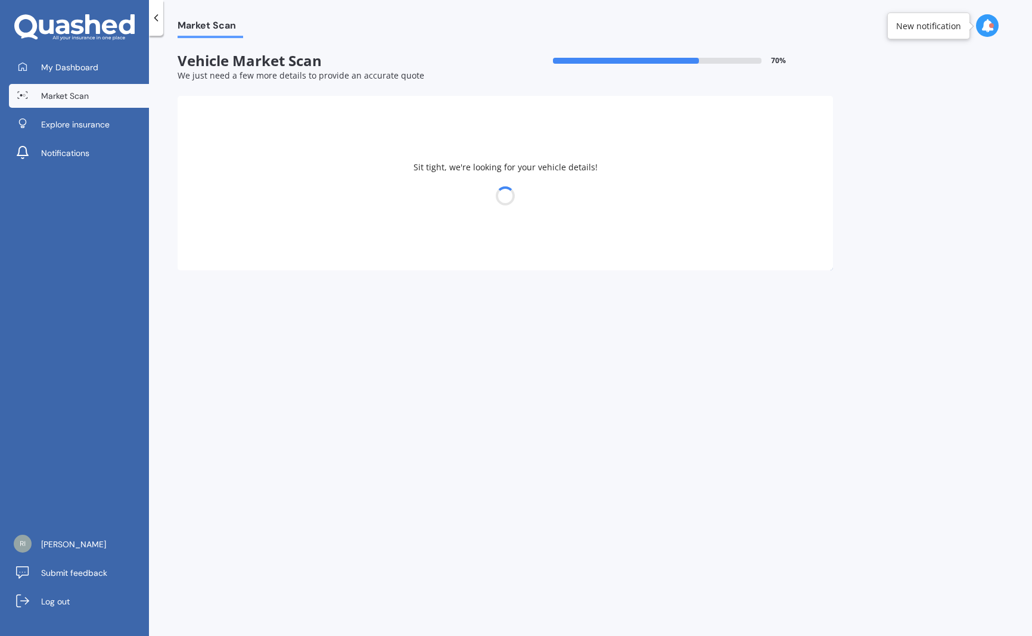
select select "KIA"
select select "[DATE]"
select select "13"
select select "07"
select select "1985"
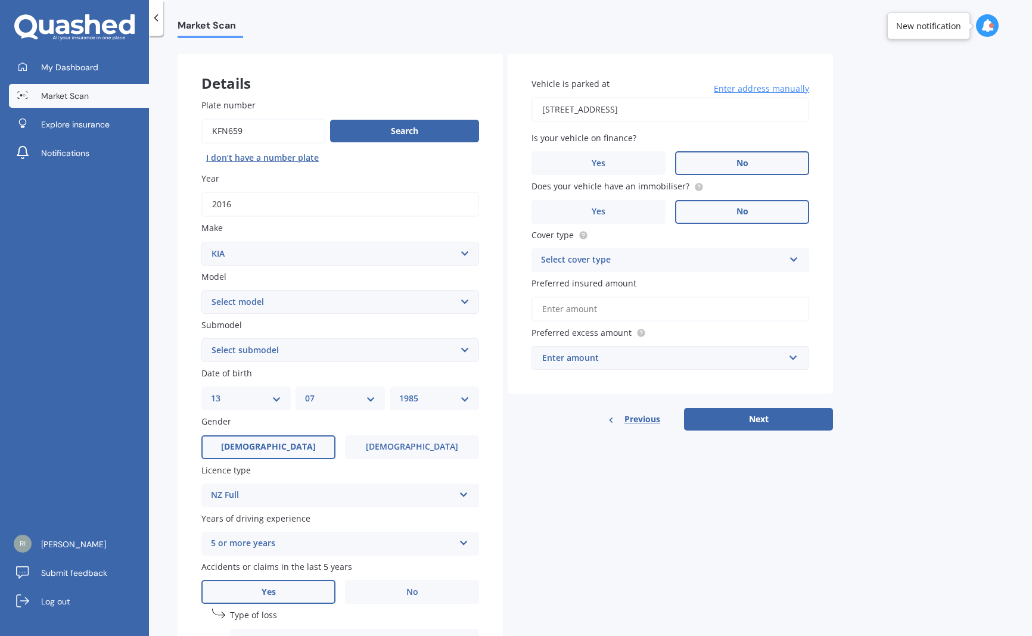
scroll to position [59, 0]
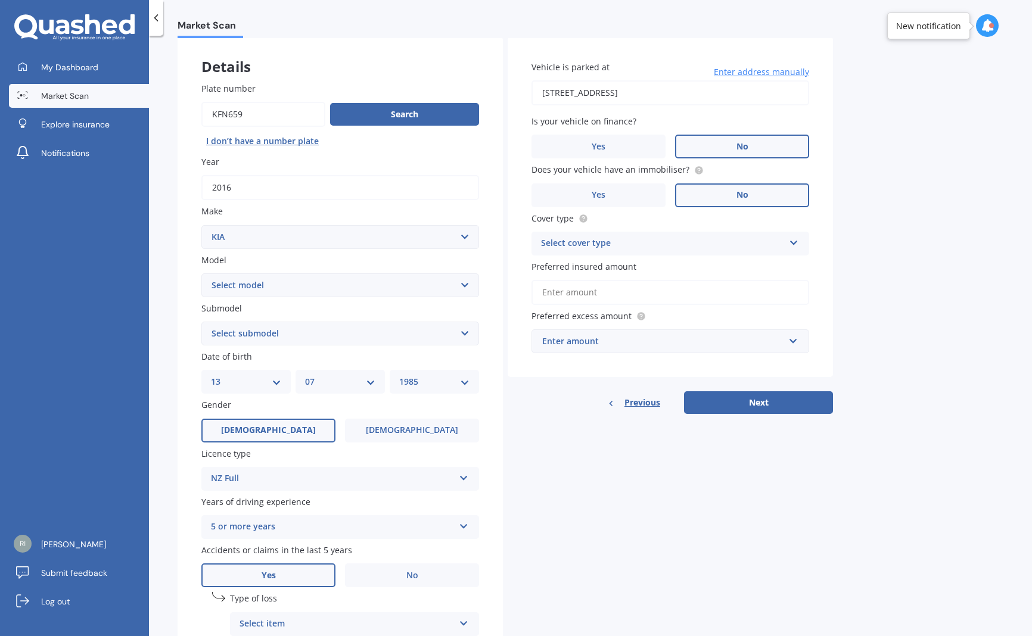
click at [793, 237] on icon at bounding box center [794, 241] width 10 height 8
click at [635, 266] on div "Comprehensive" at bounding box center [670, 266] width 276 height 21
click at [568, 287] on input "Preferred insured amount" at bounding box center [671, 292] width 278 height 25
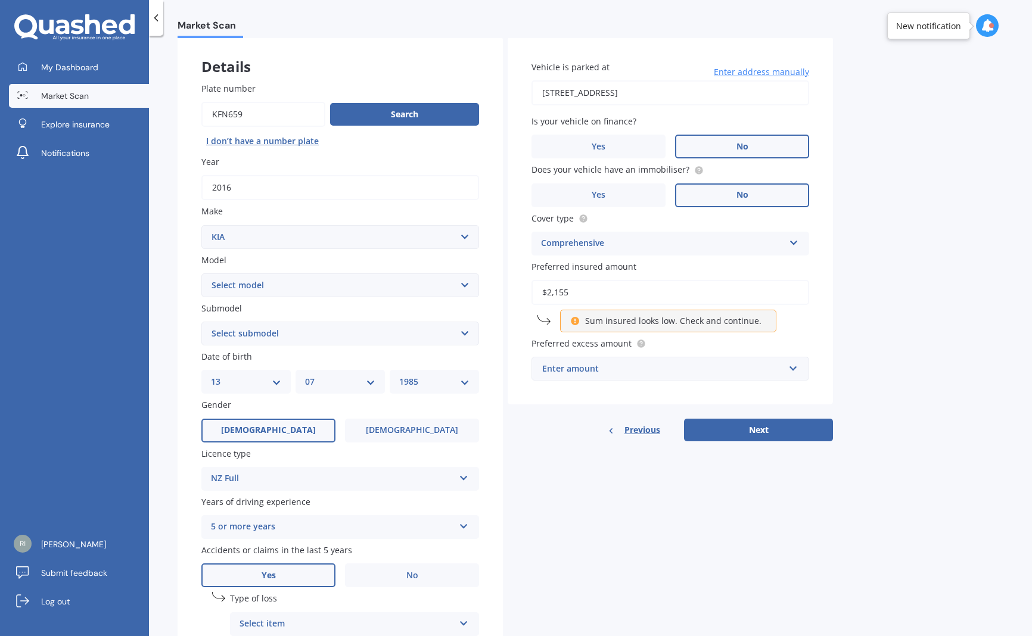
type input "$21,551"
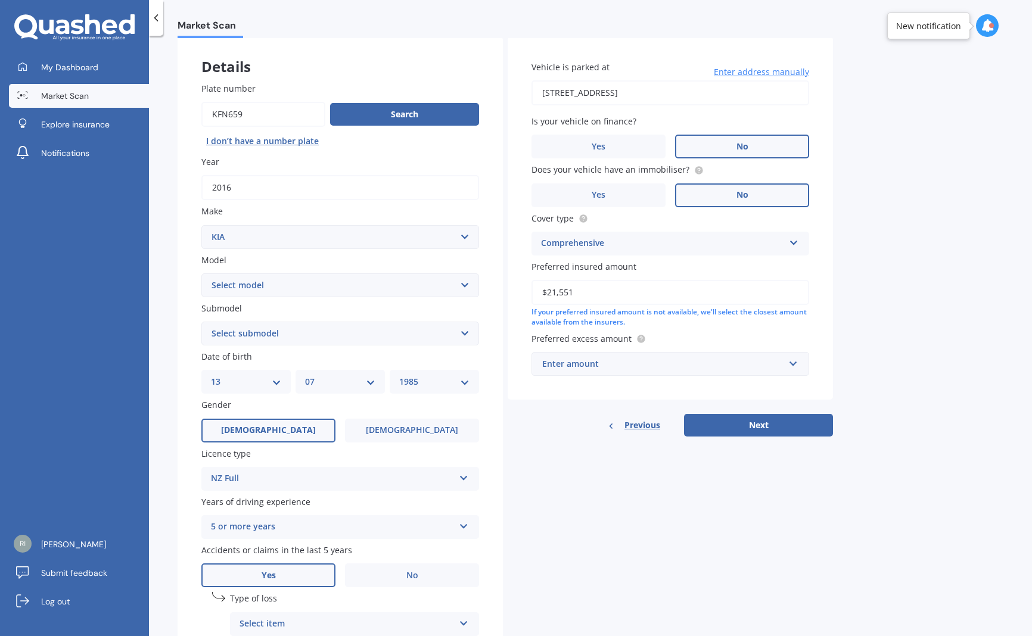
click at [780, 362] on div "Enter amount" at bounding box center [663, 364] width 242 height 13
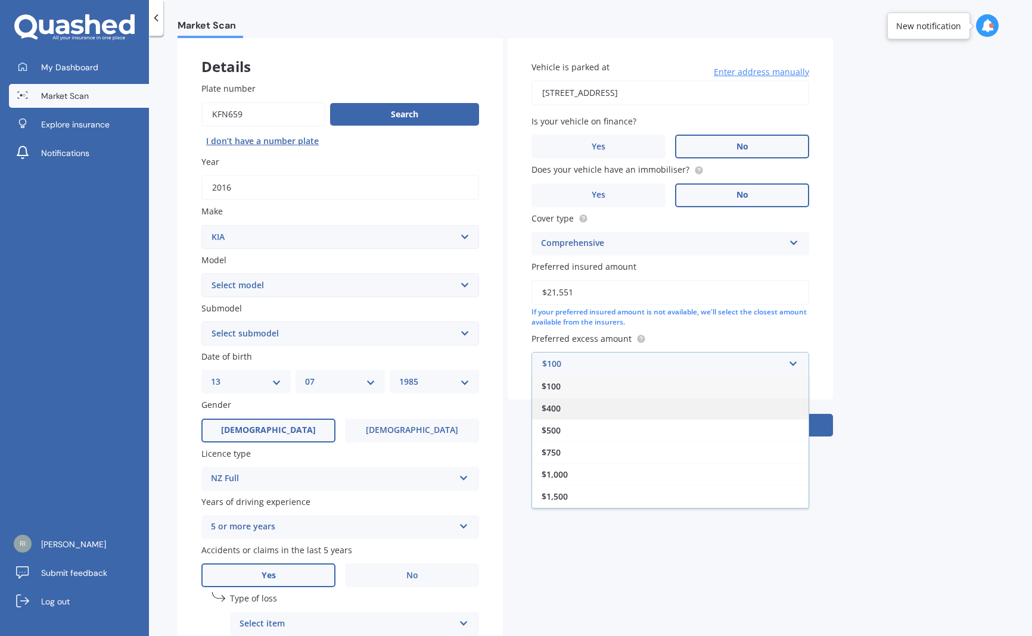
click at [734, 409] on div "$400" at bounding box center [670, 408] width 276 height 22
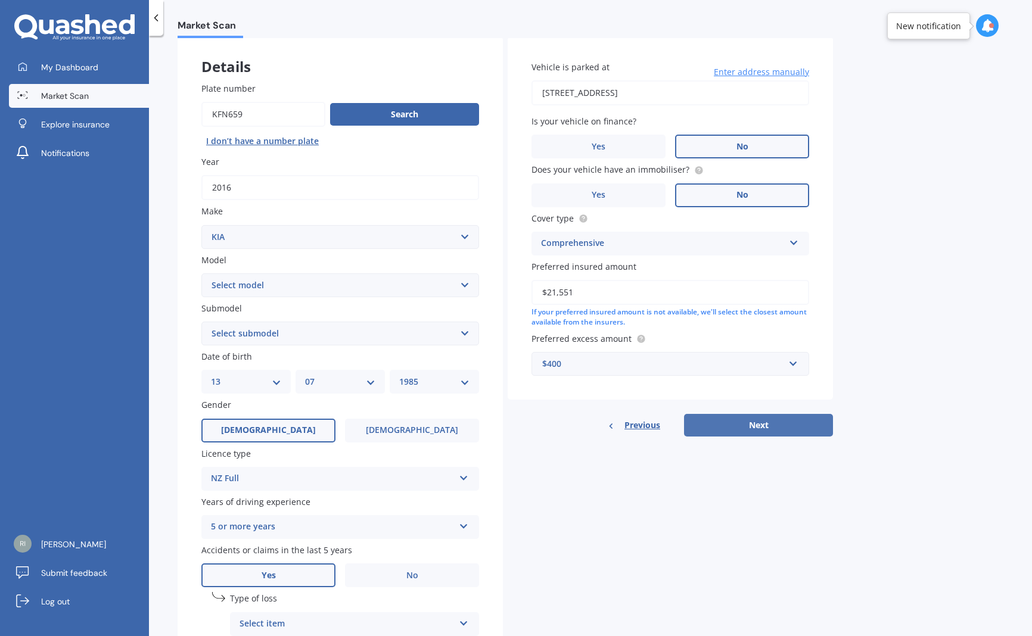
click at [758, 423] on button "Next" at bounding box center [758, 425] width 149 height 23
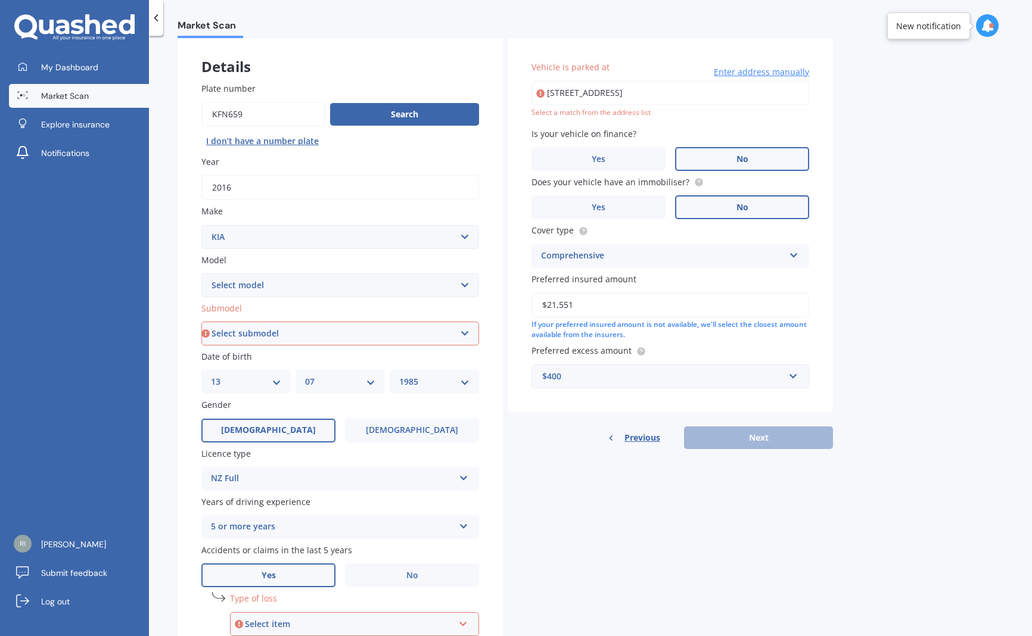
select select "PREMIUM DIESEL"
click at [727, 439] on div "Previous Next" at bounding box center [670, 438] width 325 height 23
click at [694, 488] on div "Details Plate number Search I don’t have a number plate Year [DATE] Make Select…" at bounding box center [505, 389] width 655 height 704
type input "[STREET_ADDRESS]"
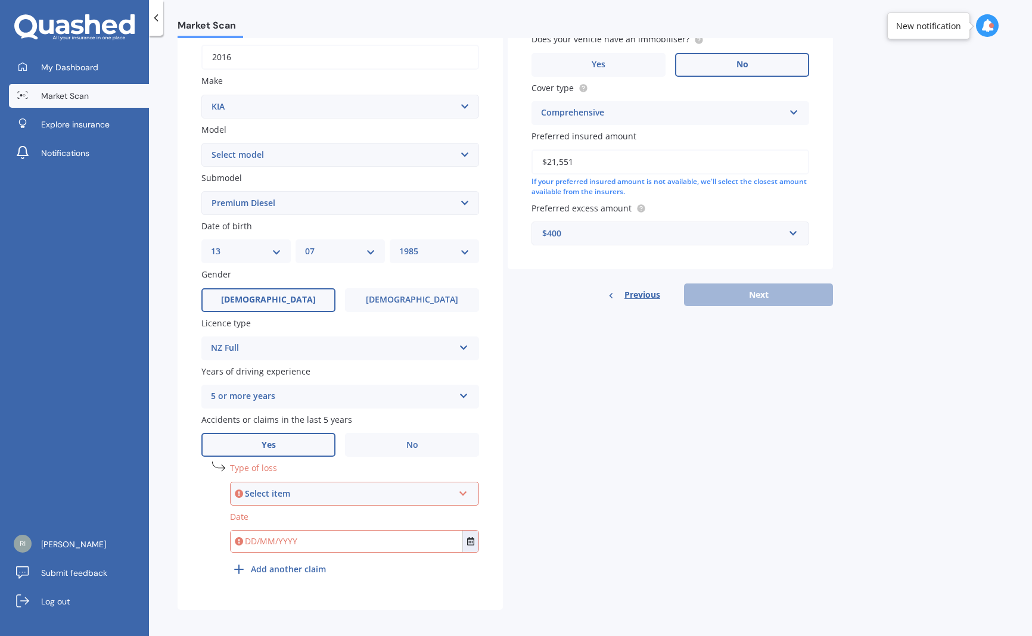
scroll to position [189, 0]
click at [413, 441] on span "No" at bounding box center [412, 446] width 12 height 10
click at [0, 0] on input "No" at bounding box center [0, 0] width 0 height 0
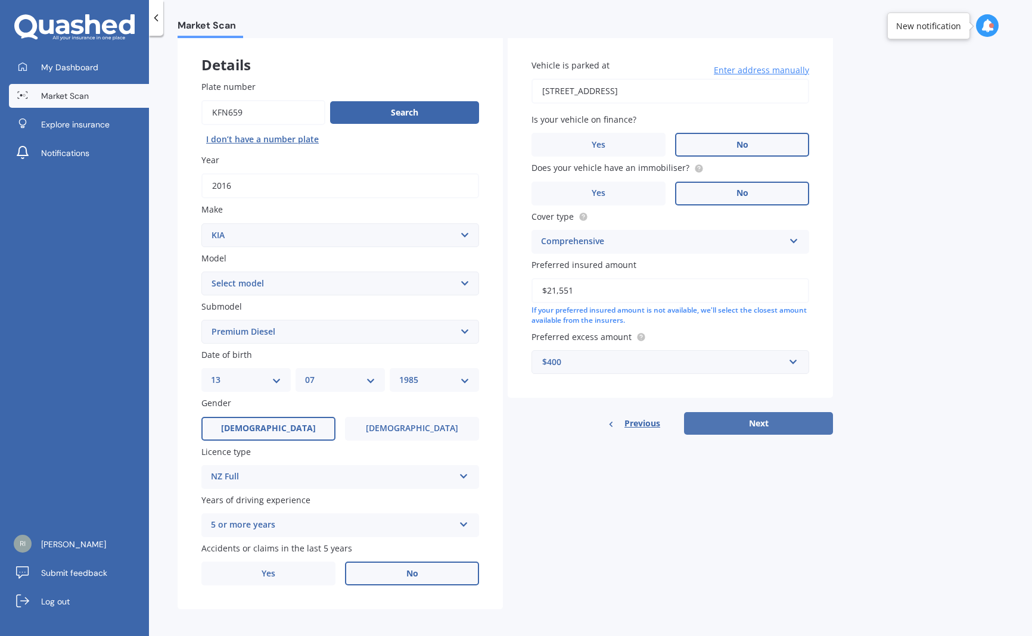
click at [769, 423] on button "Next" at bounding box center [758, 423] width 149 height 23
select select "13"
select select "07"
select select "1985"
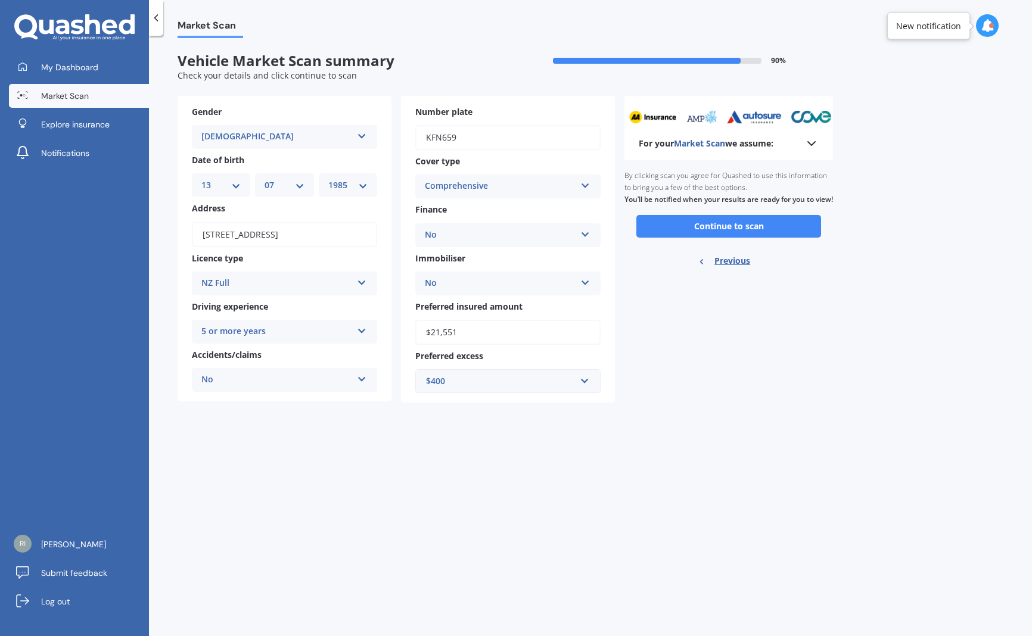
scroll to position [0, 0]
click at [729, 231] on button "Continue to scan" at bounding box center [728, 226] width 185 height 23
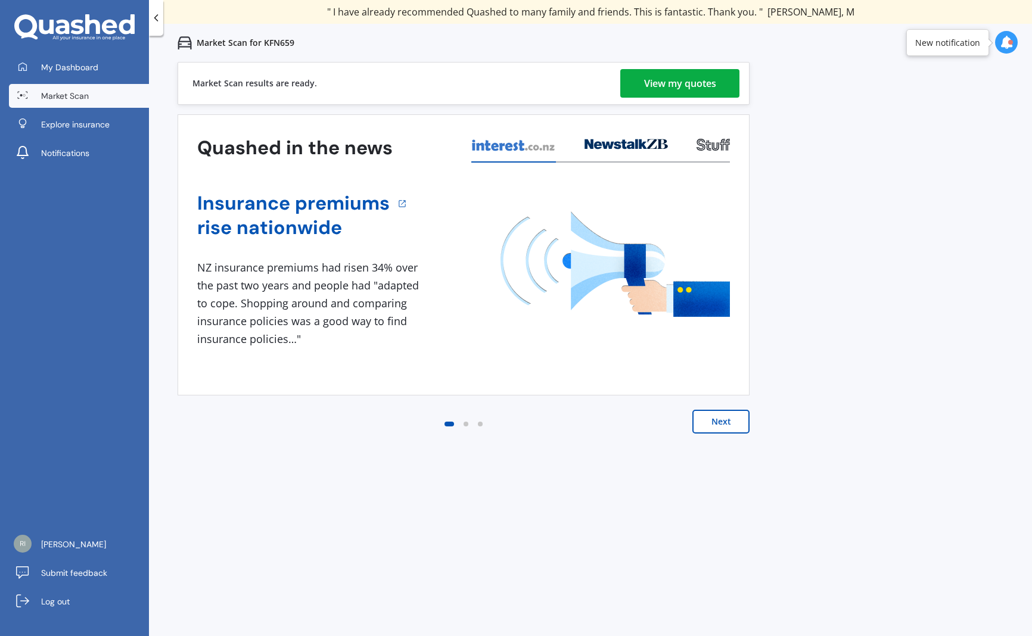
click at [716, 79] on div "View my quotes" at bounding box center [680, 83] width 72 height 29
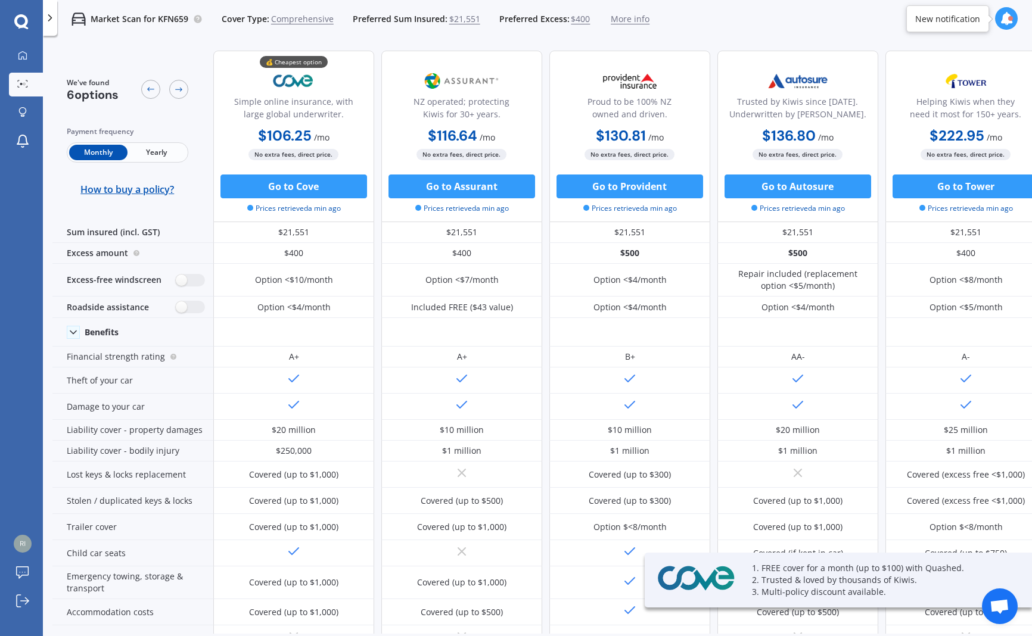
click at [167, 154] on span "Yearly" at bounding box center [157, 152] width 58 height 15
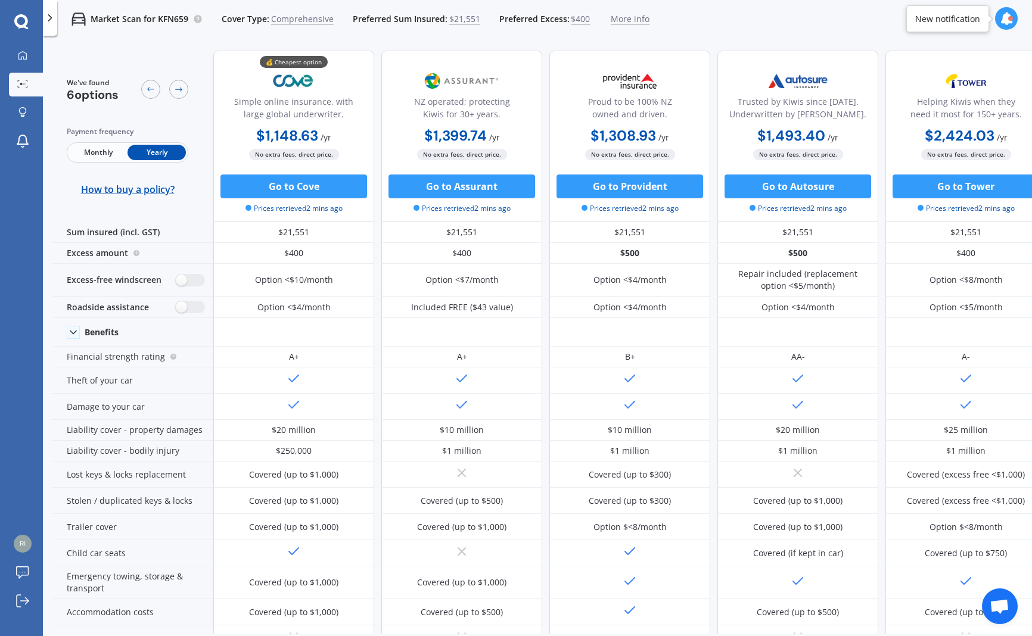
click at [100, 151] on span "Monthly" at bounding box center [98, 152] width 58 height 15
click at [148, 153] on span "Yearly" at bounding box center [157, 152] width 58 height 15
click at [459, 185] on button "Go to Assurant" at bounding box center [462, 187] width 147 height 24
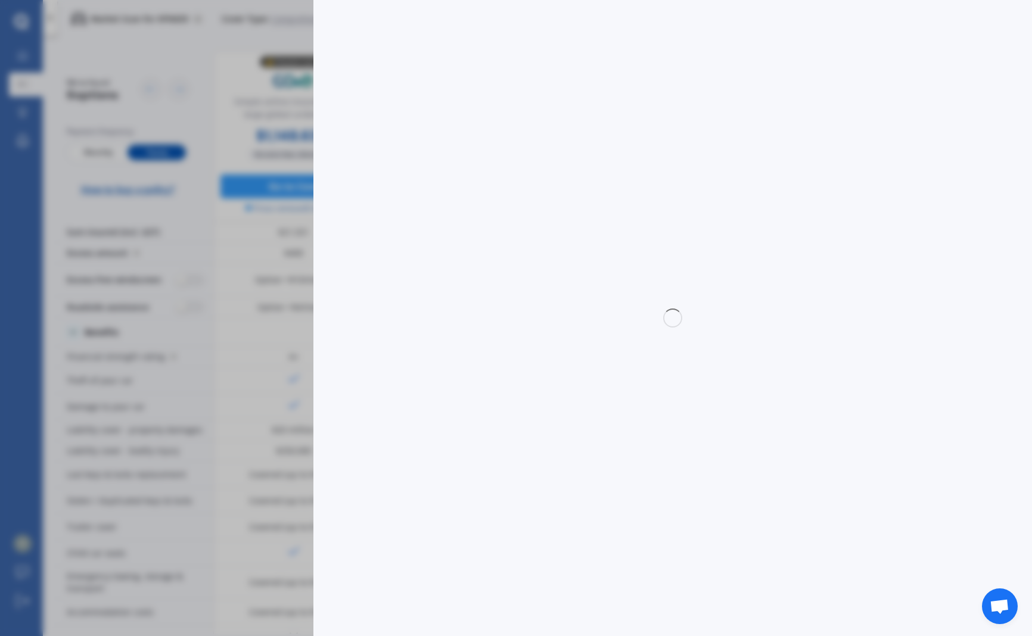
select select "full"
select select "0"
select select "Waitakere"
select select "KIA"
select select "[DATE]"
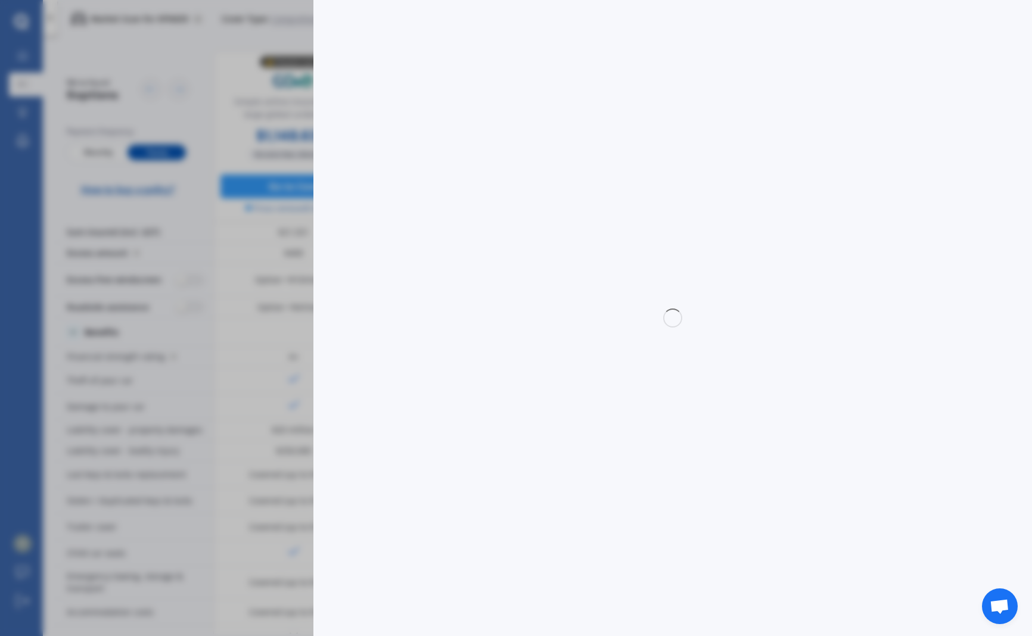
select select "PREMIUM DIESEL"
